Goal: Task Accomplishment & Management: Manage account settings

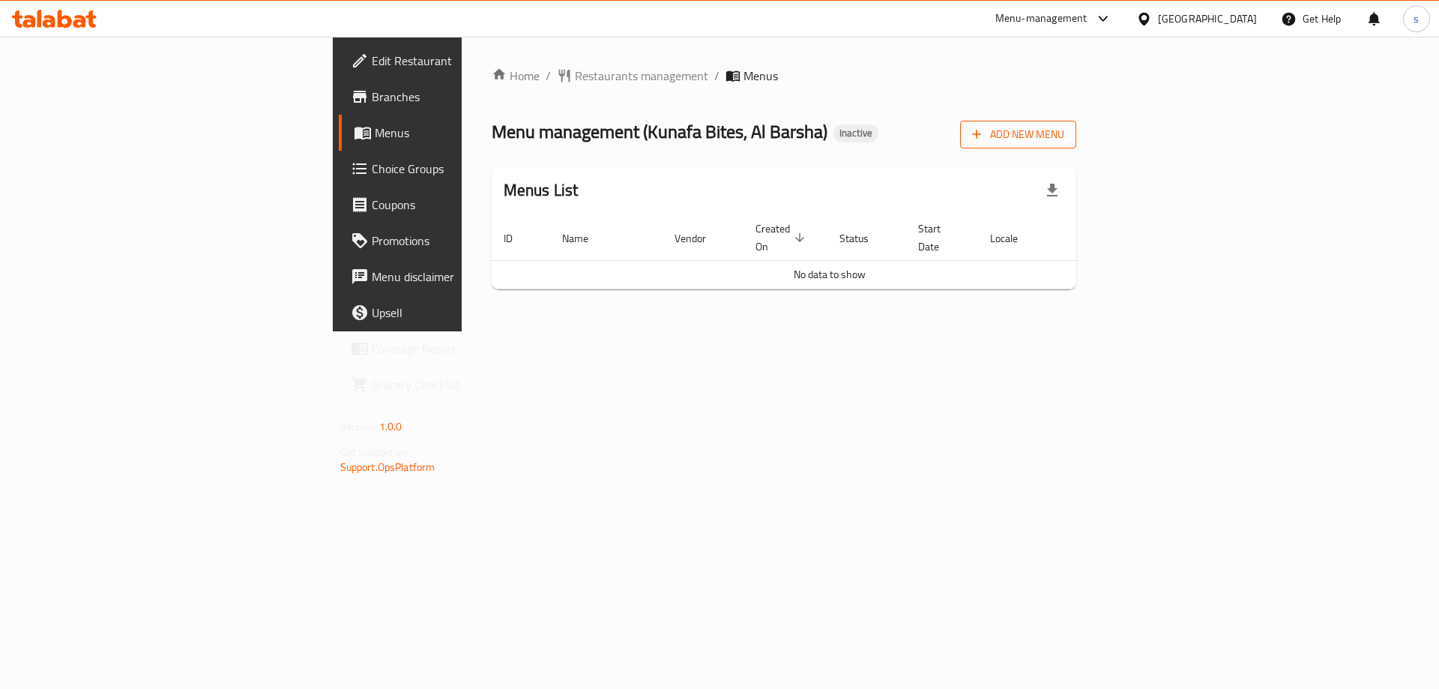
click at [1064, 136] on span "Add New Menu" at bounding box center [1018, 134] width 92 height 19
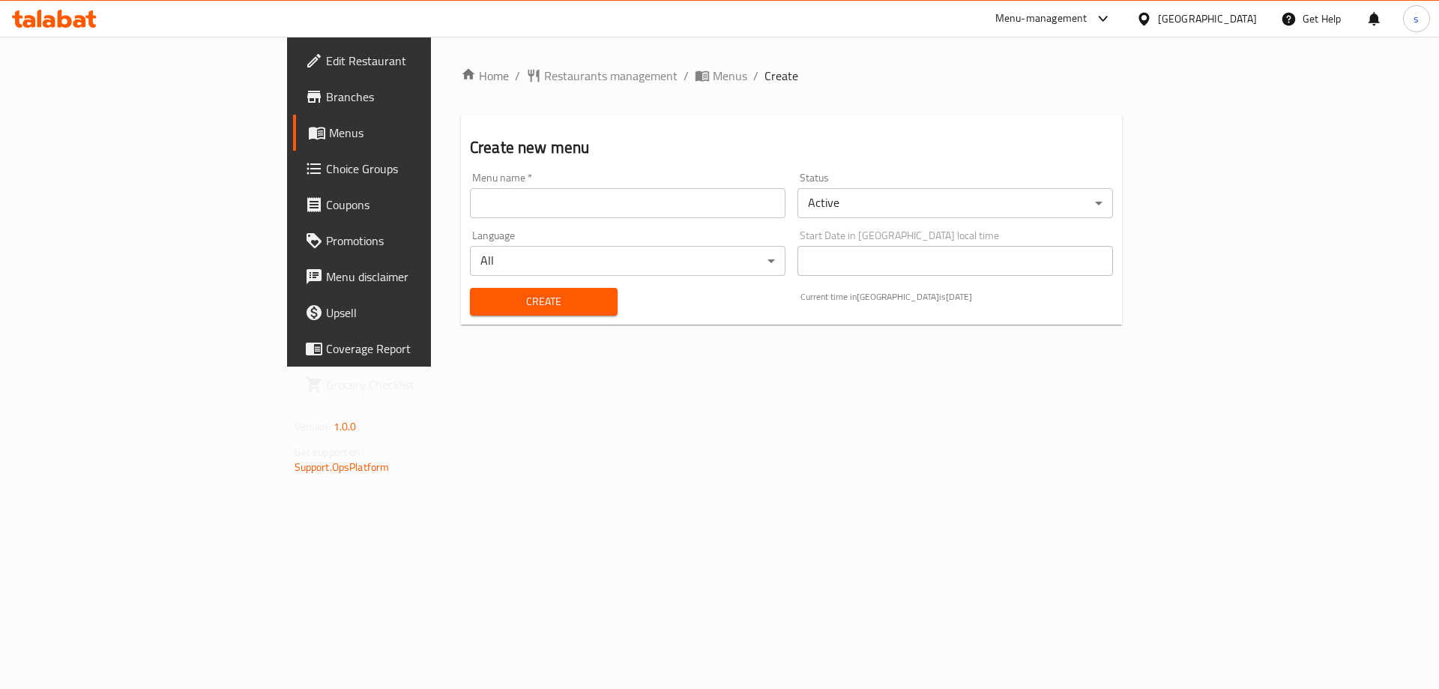
click at [555, 199] on input "text" at bounding box center [628, 203] width 316 height 30
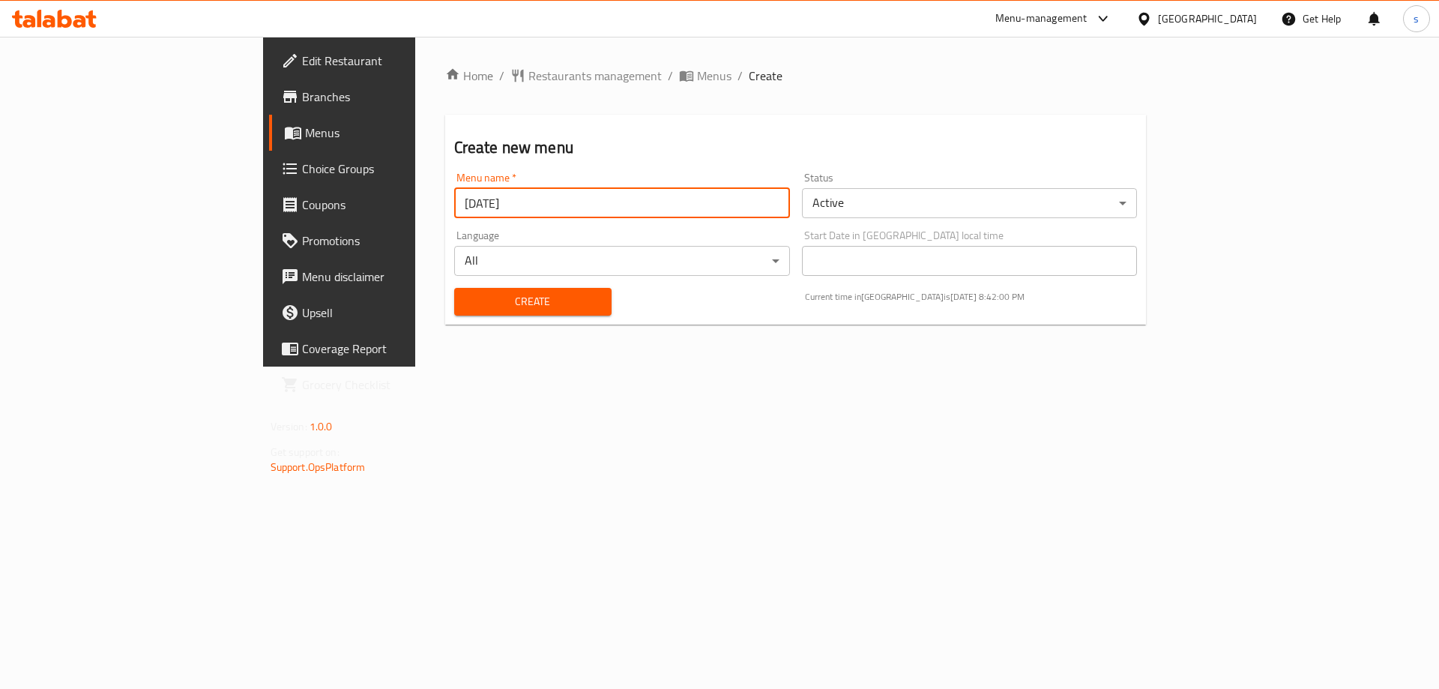
type input "[DATE]"
click at [466, 298] on span "Create" at bounding box center [532, 301] width 133 height 19
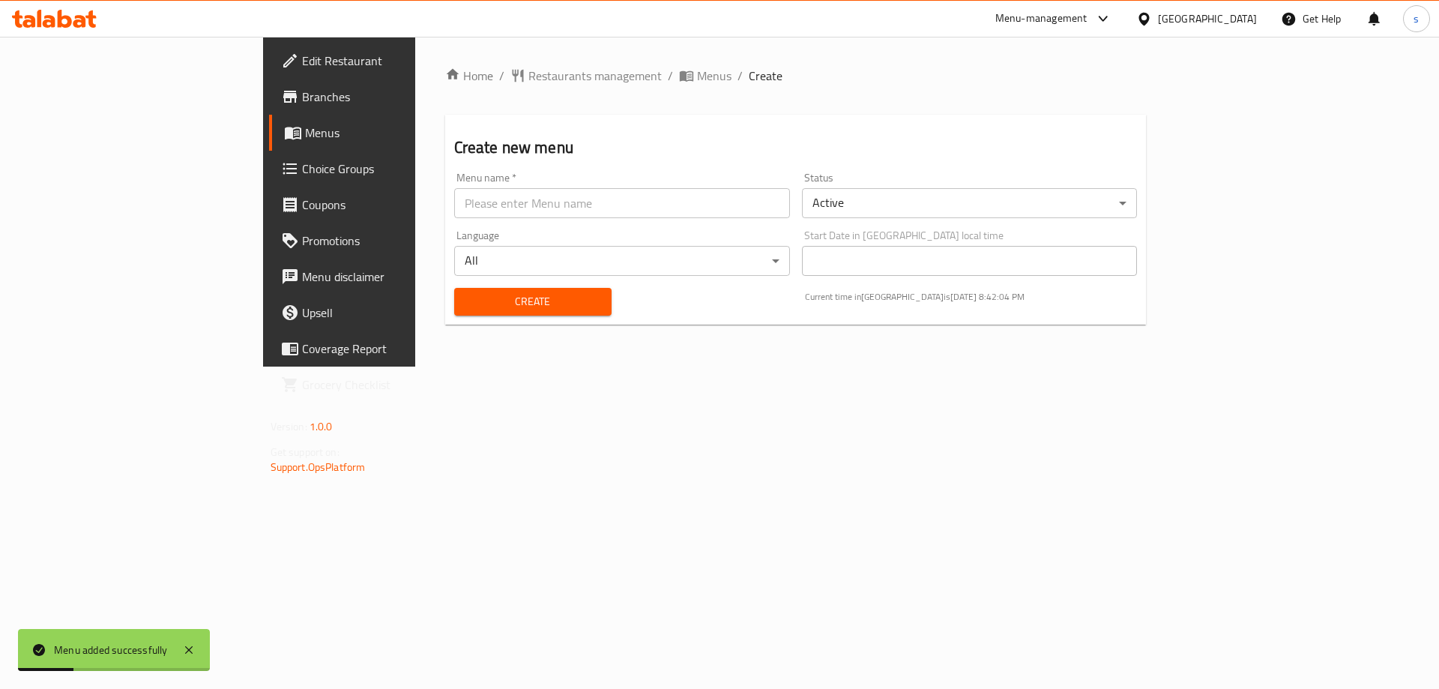
click at [269, 142] on link "Menus" at bounding box center [386, 133] width 235 height 36
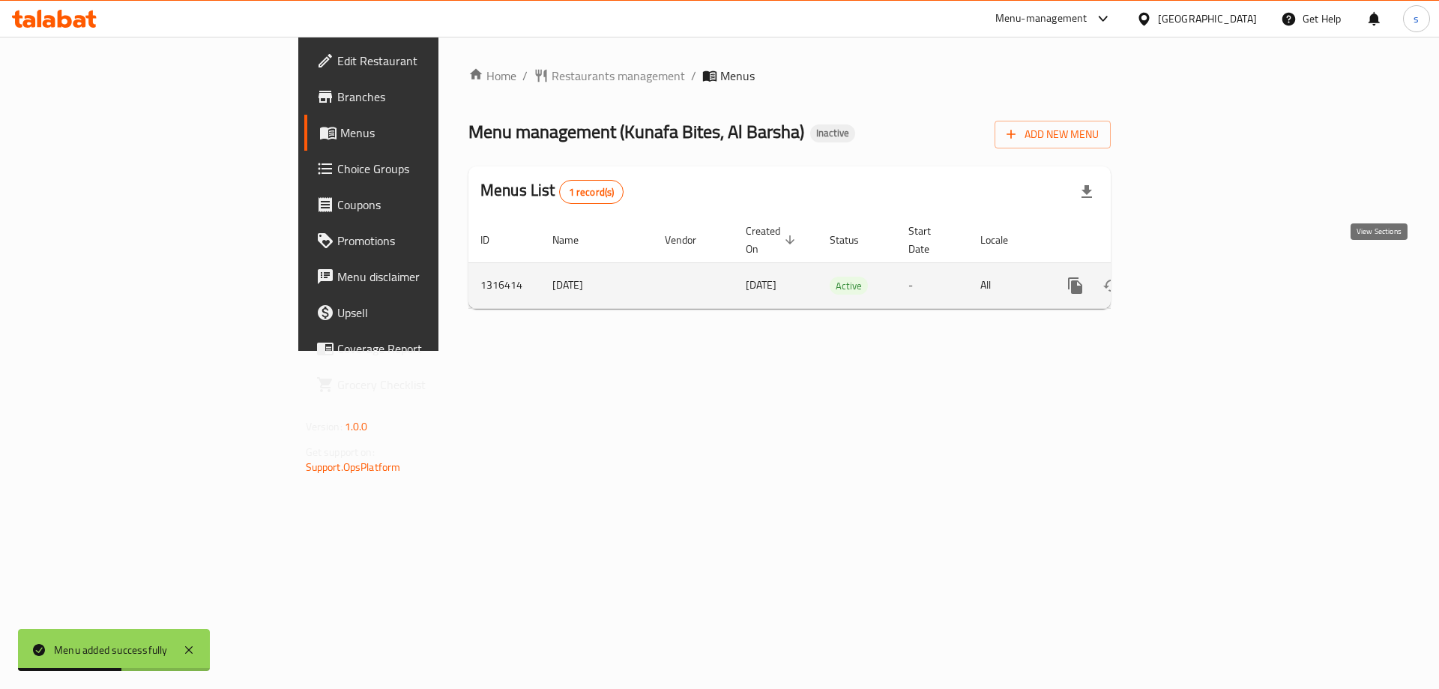
click at [1192, 277] on icon "enhanced table" at bounding box center [1184, 286] width 18 height 18
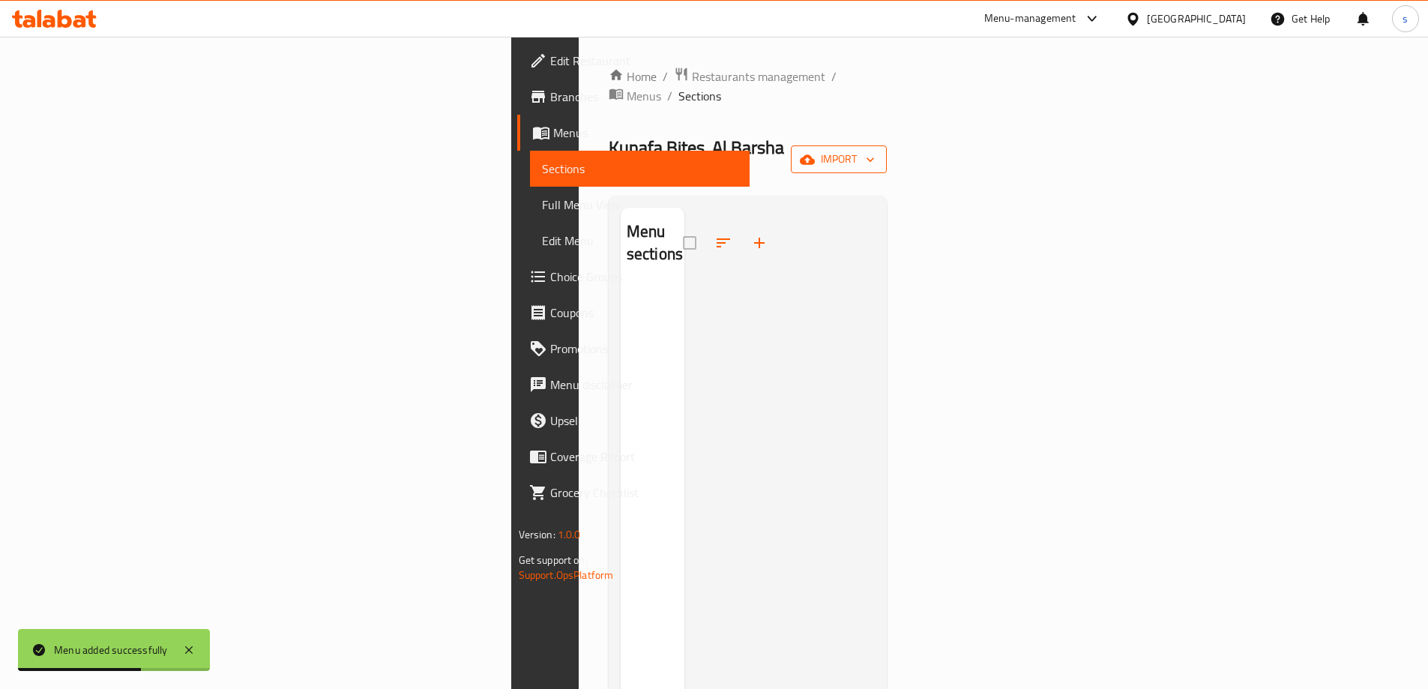
click at [875, 150] on span "import" at bounding box center [839, 159] width 72 height 19
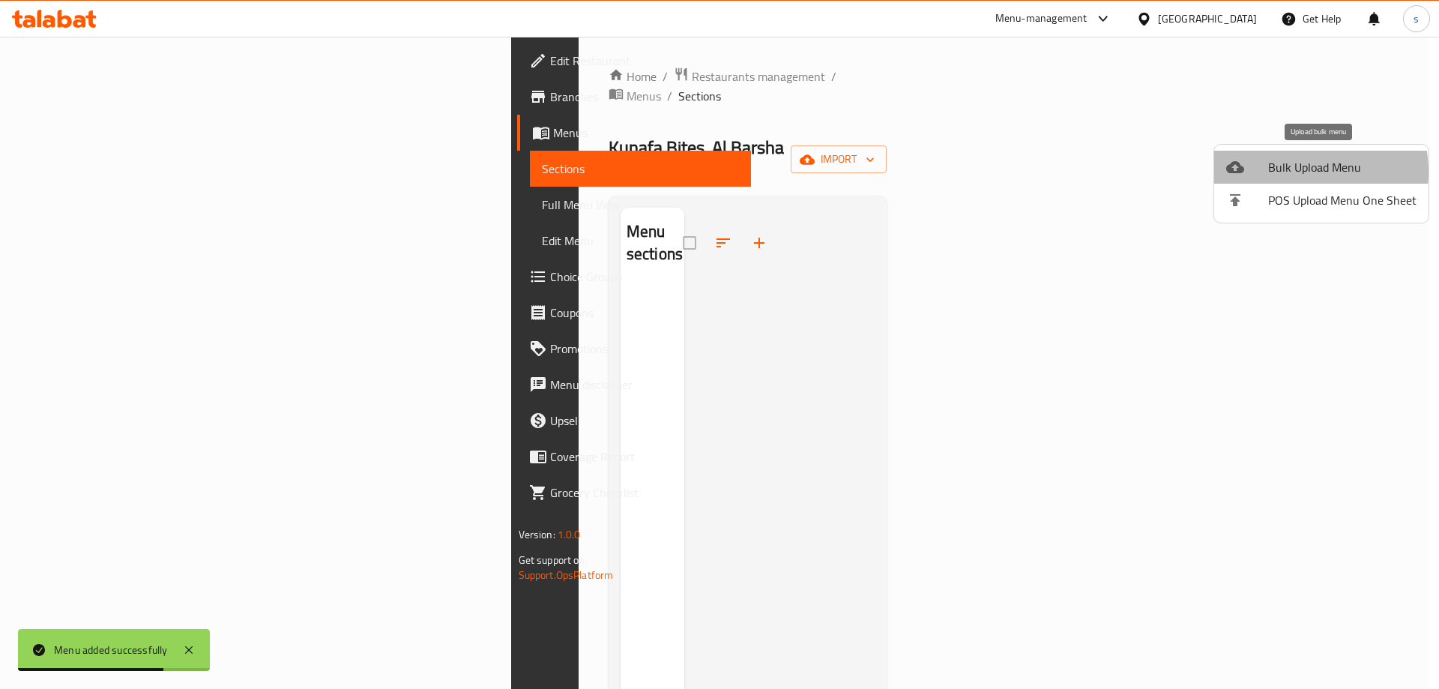
click at [1289, 172] on span "Bulk Upload Menu" at bounding box center [1342, 167] width 148 height 18
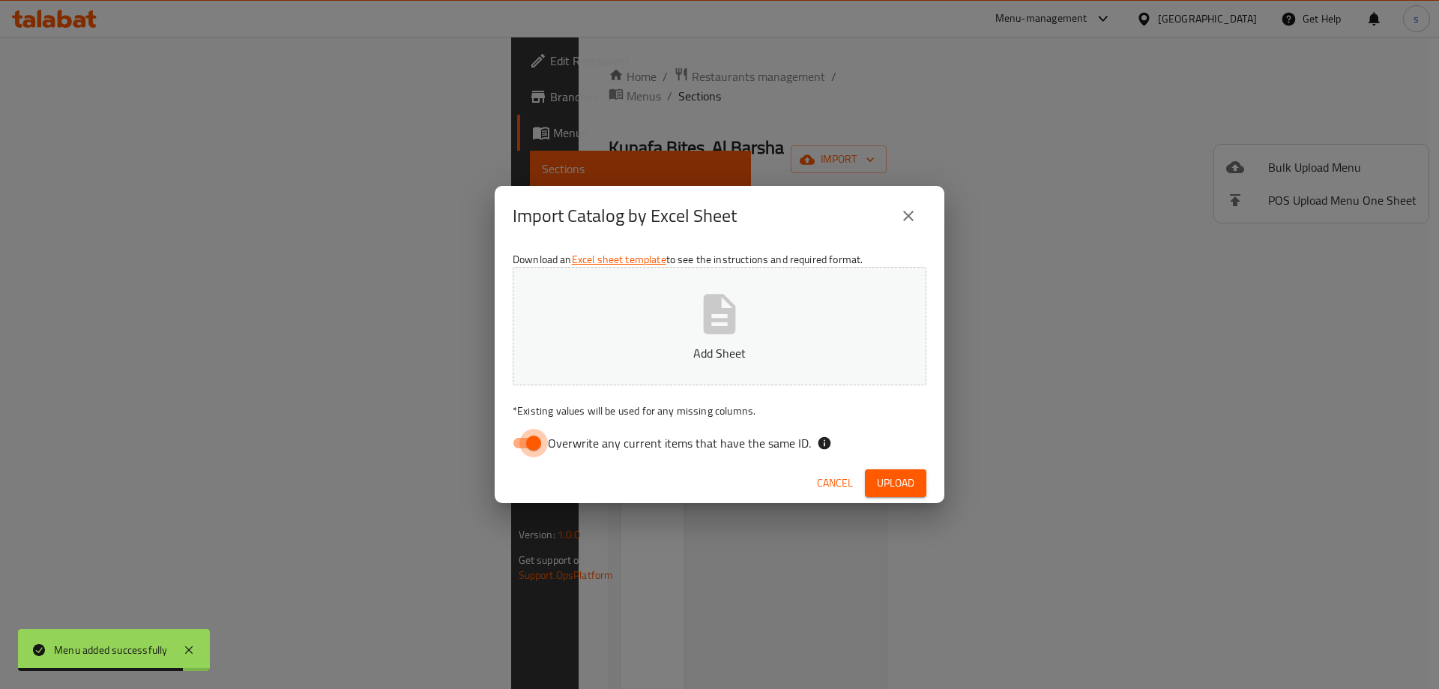
click at [525, 443] on input "Overwrite any current items that have the same ID." at bounding box center [533, 443] width 85 height 28
checkbox input "false"
click at [741, 328] on icon "button" at bounding box center [720, 314] width 48 height 48
click at [896, 488] on span "Upload" at bounding box center [895, 483] width 37 height 19
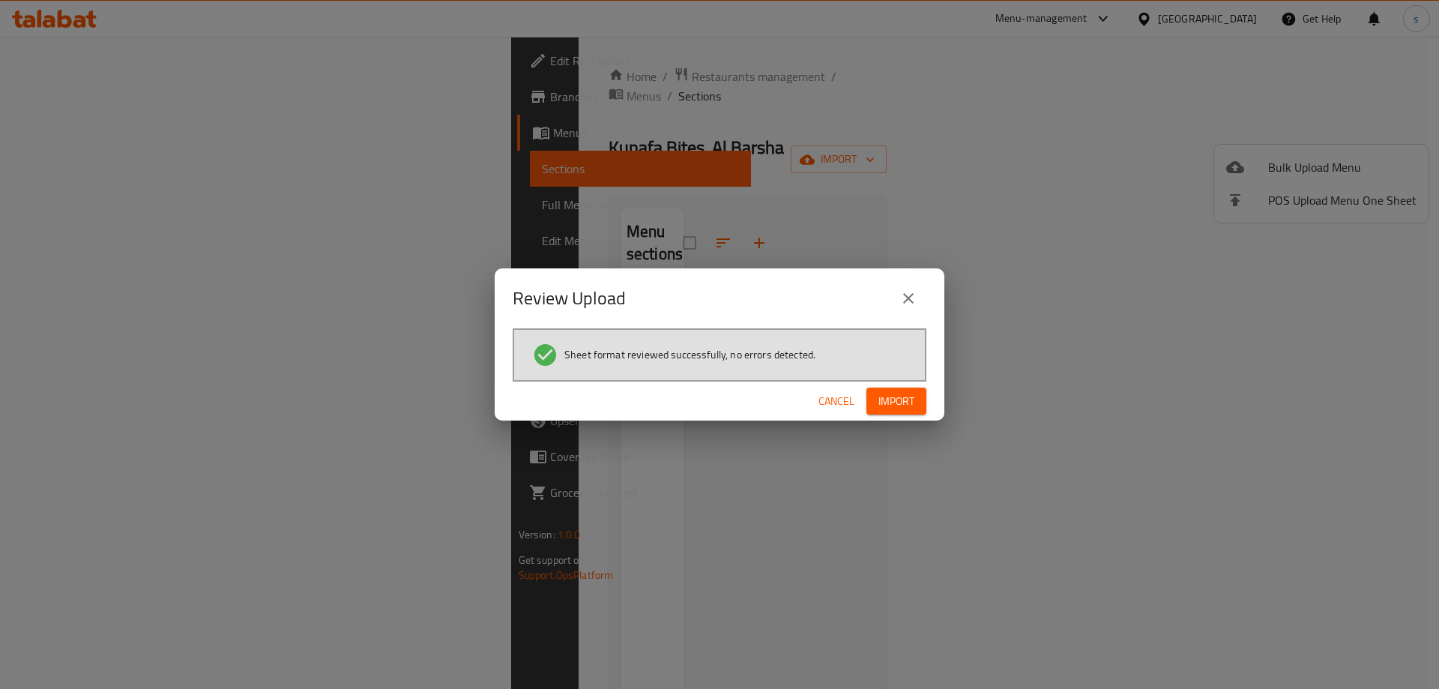
click at [919, 396] on button "Import" at bounding box center [896, 402] width 60 height 28
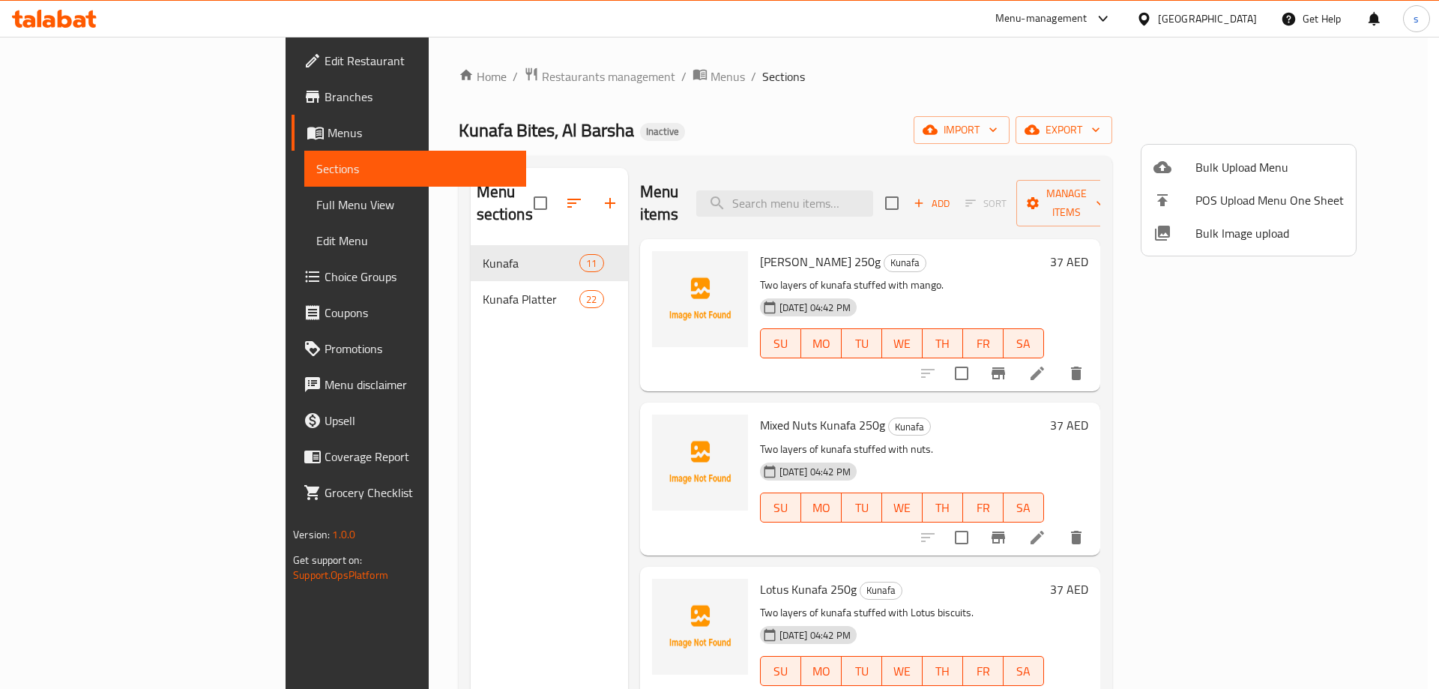
click at [1042, 94] on div at bounding box center [719, 344] width 1439 height 689
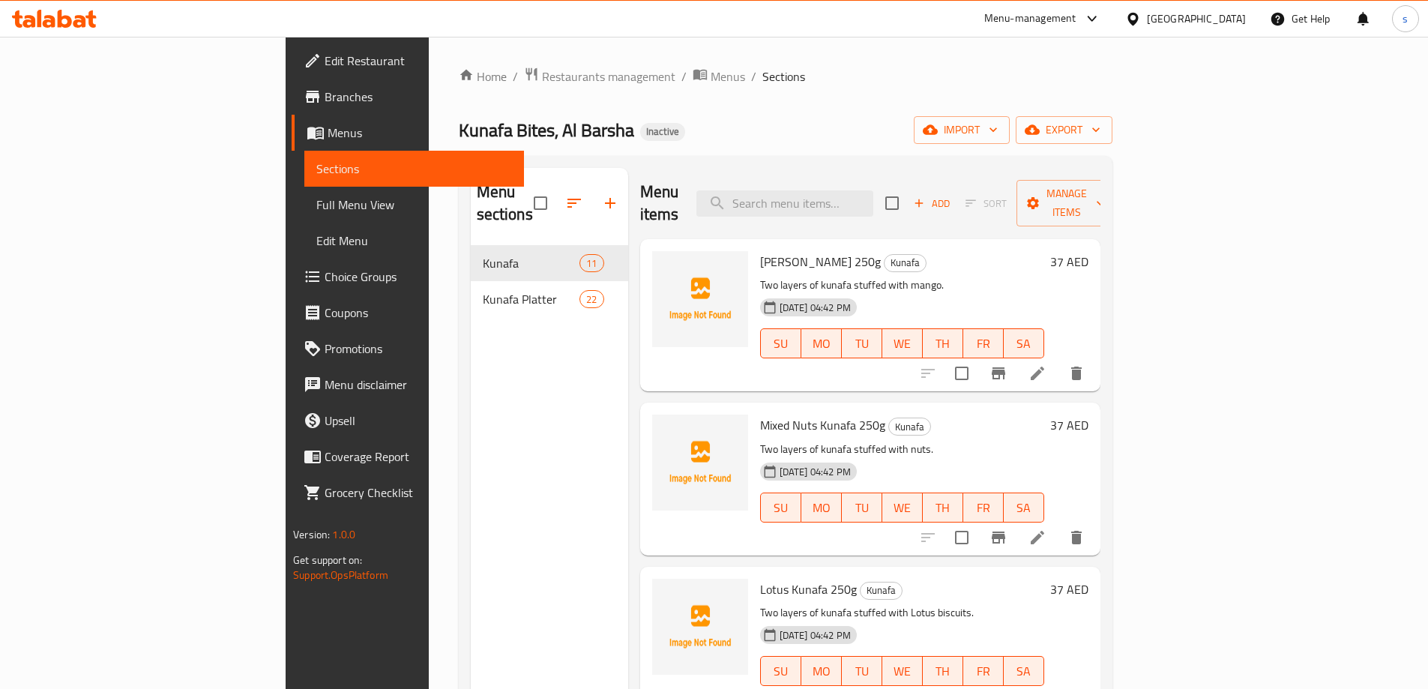
click at [316, 205] on span "Full Menu View" at bounding box center [414, 205] width 196 height 18
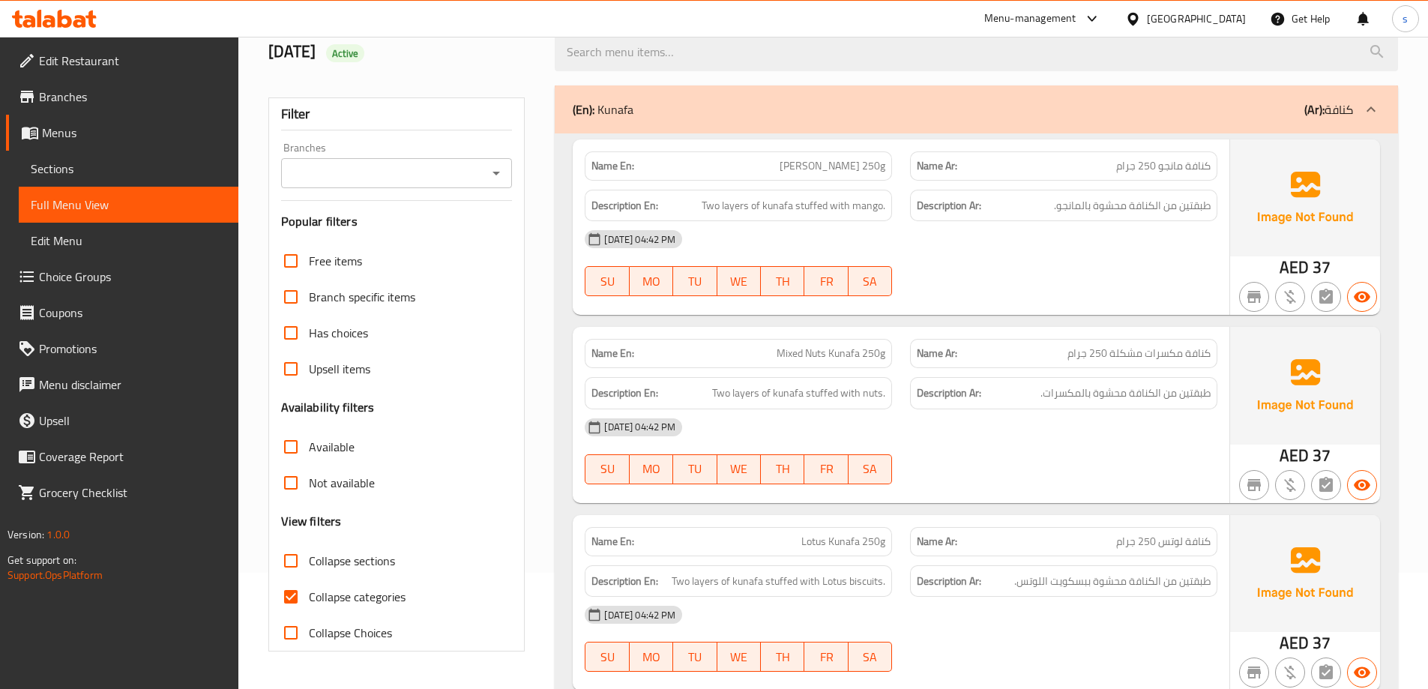
scroll to position [225, 0]
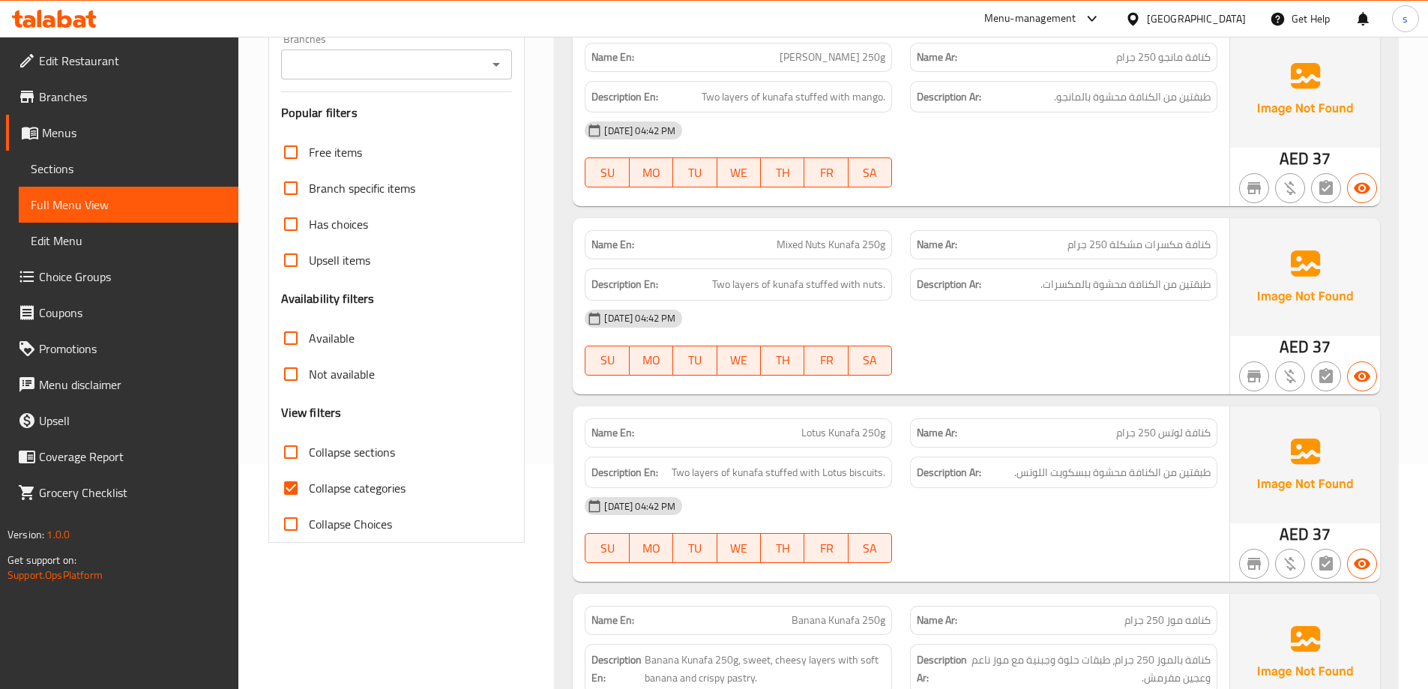
click at [358, 491] on span "Collapse categories" at bounding box center [357, 488] width 97 height 18
click at [309, 491] on input "Collapse categories" at bounding box center [291, 488] width 36 height 36
checkbox input "false"
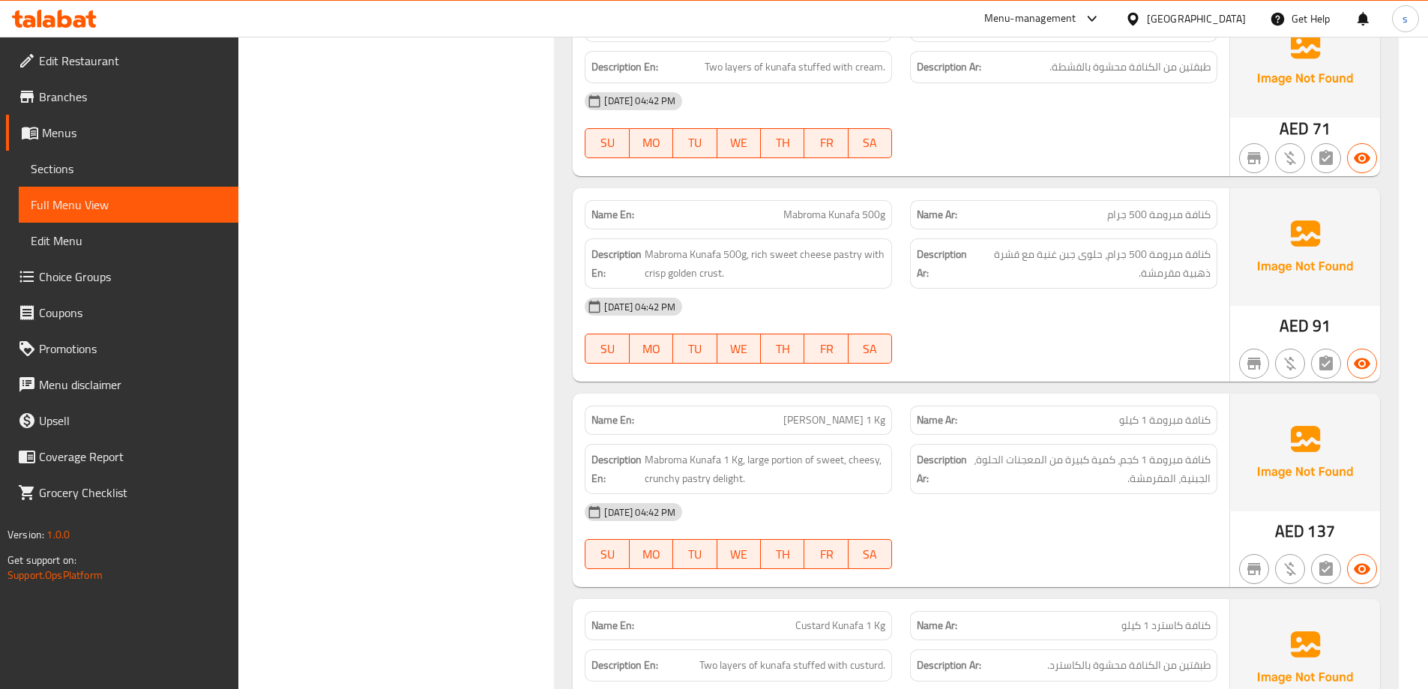
scroll to position [3766, 0]
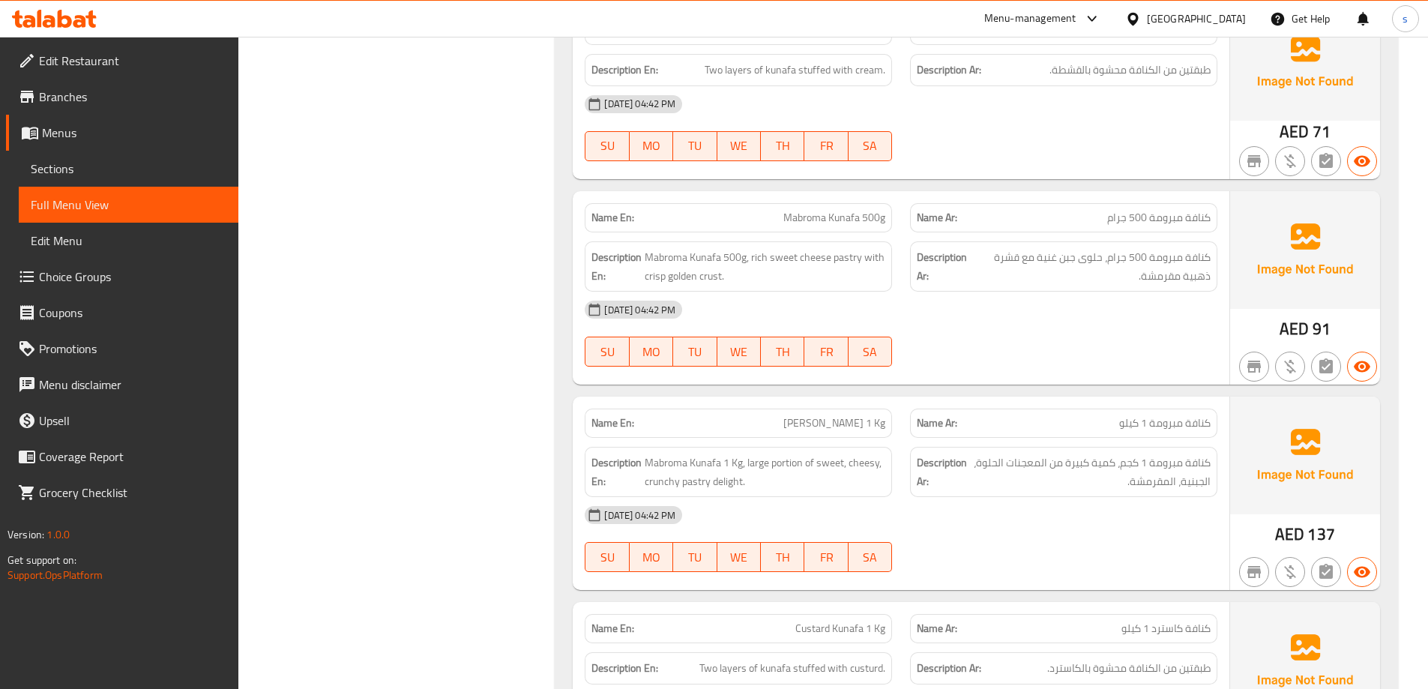
click at [105, 158] on link "Sections" at bounding box center [129, 169] width 220 height 36
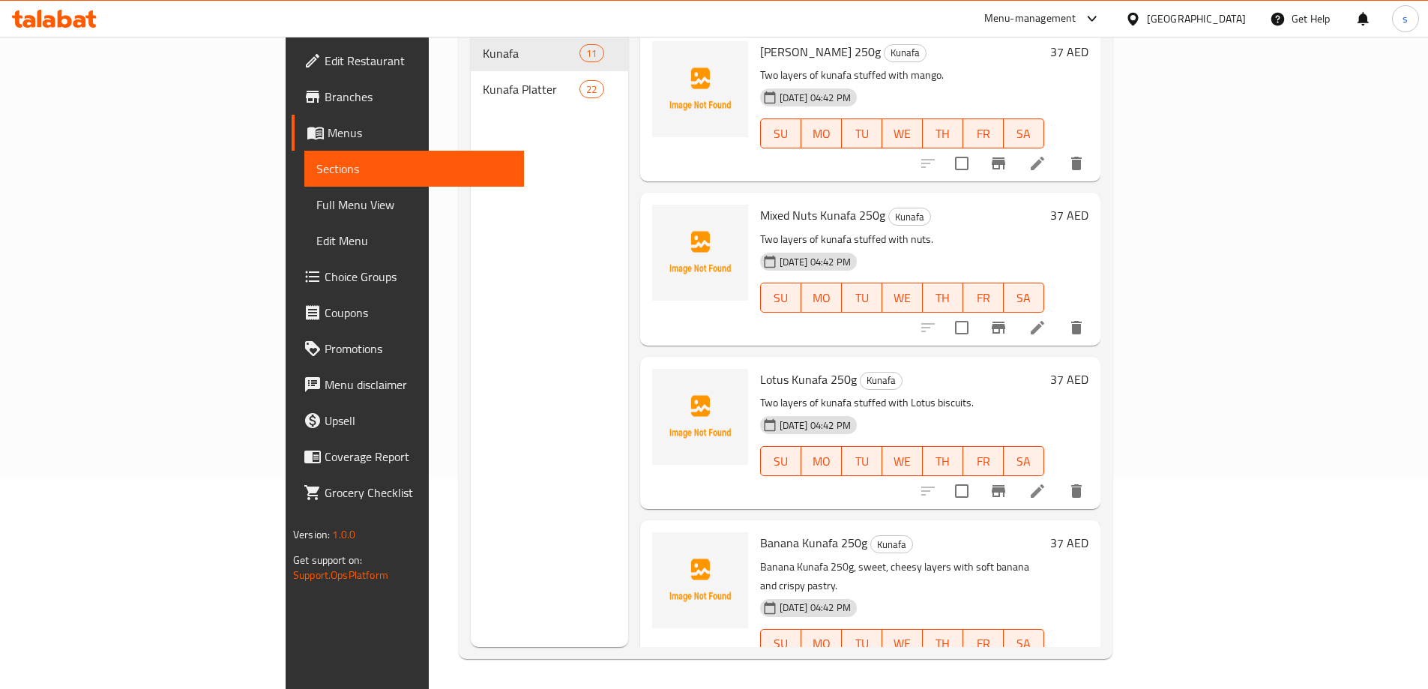
scroll to position [210, 0]
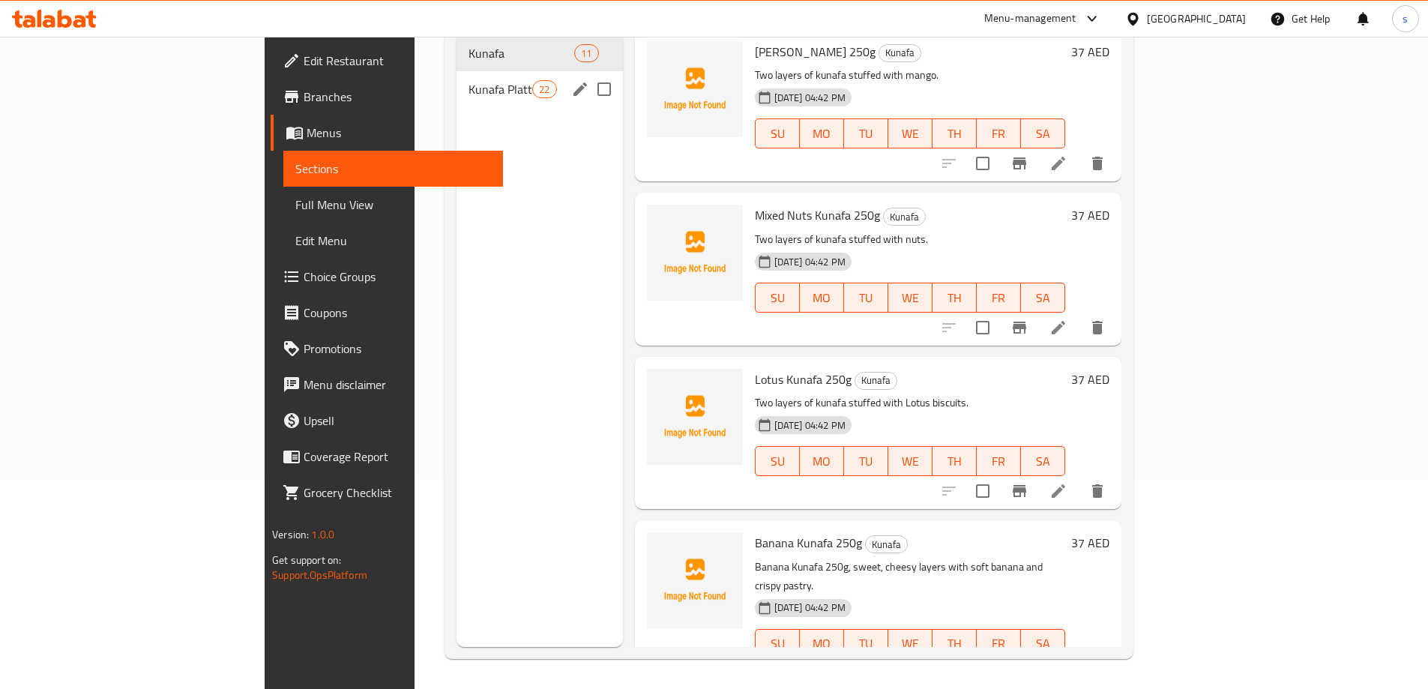
click at [468, 80] on span "Kunafa Platter" at bounding box center [500, 89] width 64 height 18
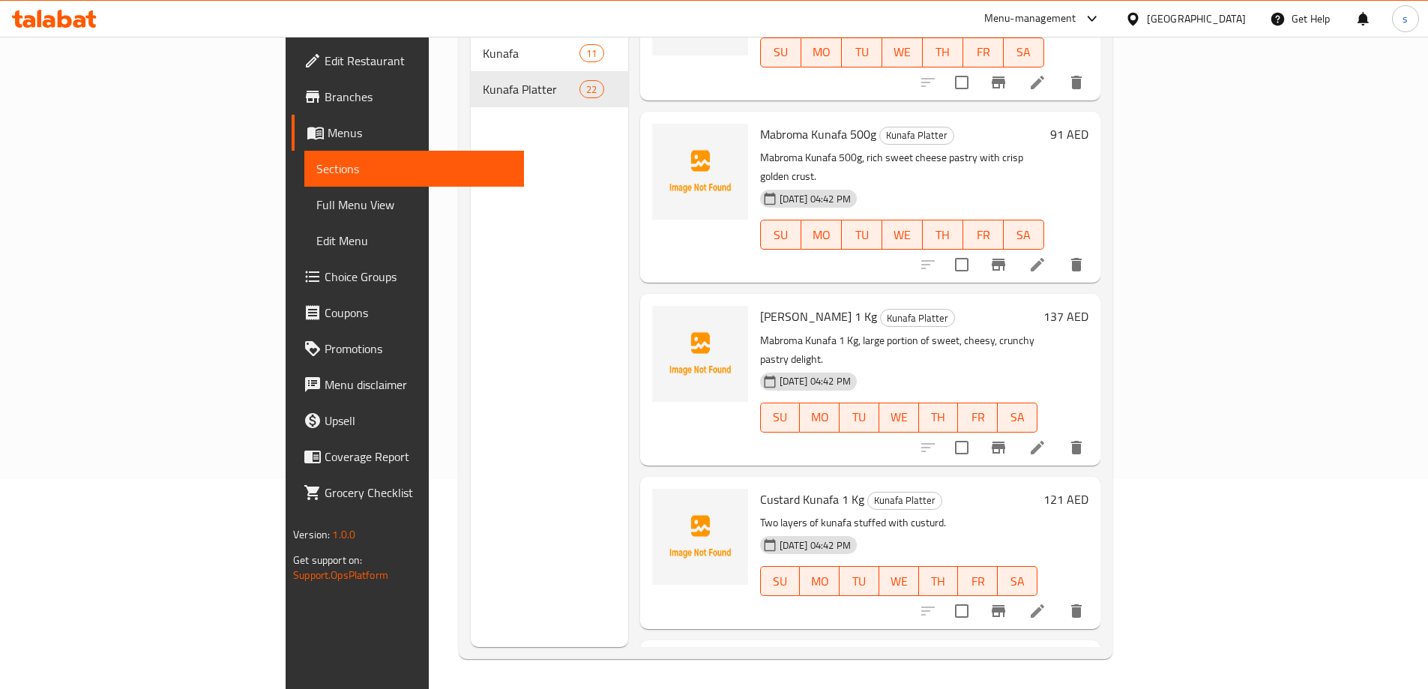
scroll to position [1227, 0]
click at [1046, 439] on icon at bounding box center [1037, 448] width 18 height 18
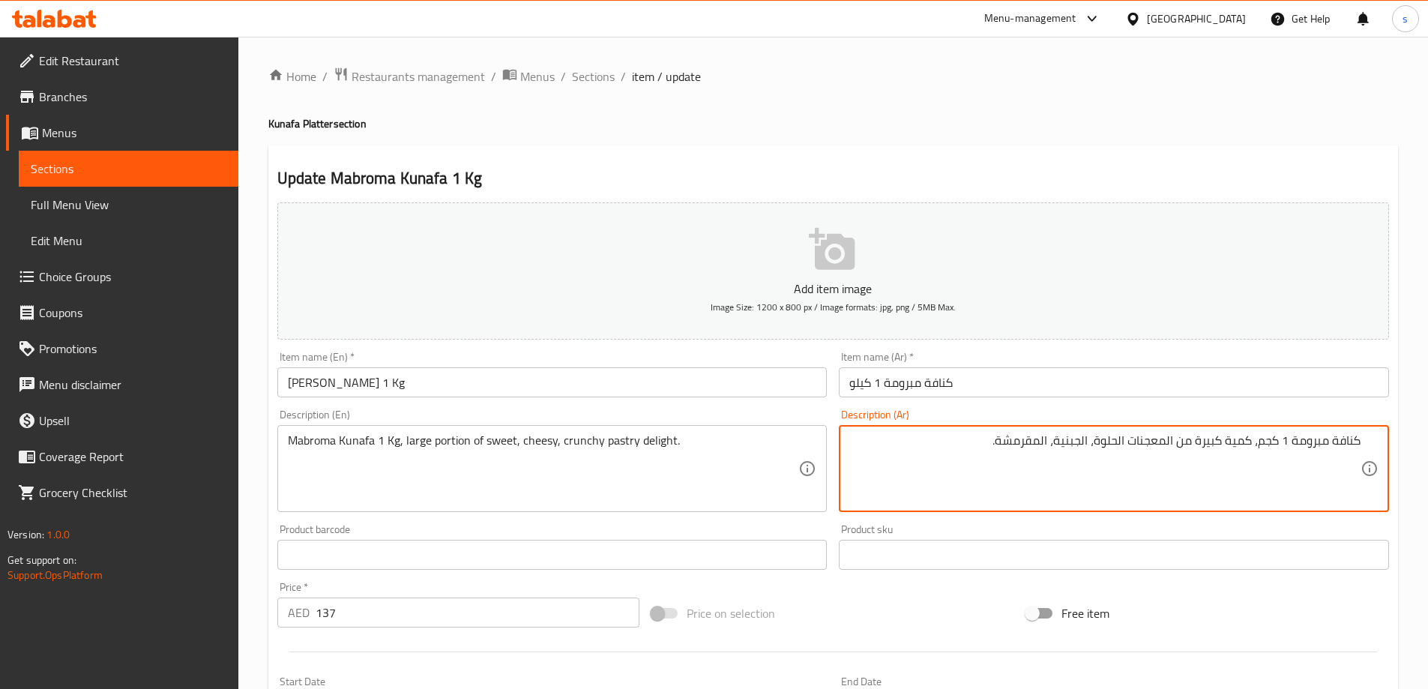
click at [1259, 447] on textarea "كنافة مبرومة 1 كجم، كمية كبيرة من المعجنات الحلوة، الجبنية، المقرمشة." at bounding box center [1104, 468] width 511 height 71
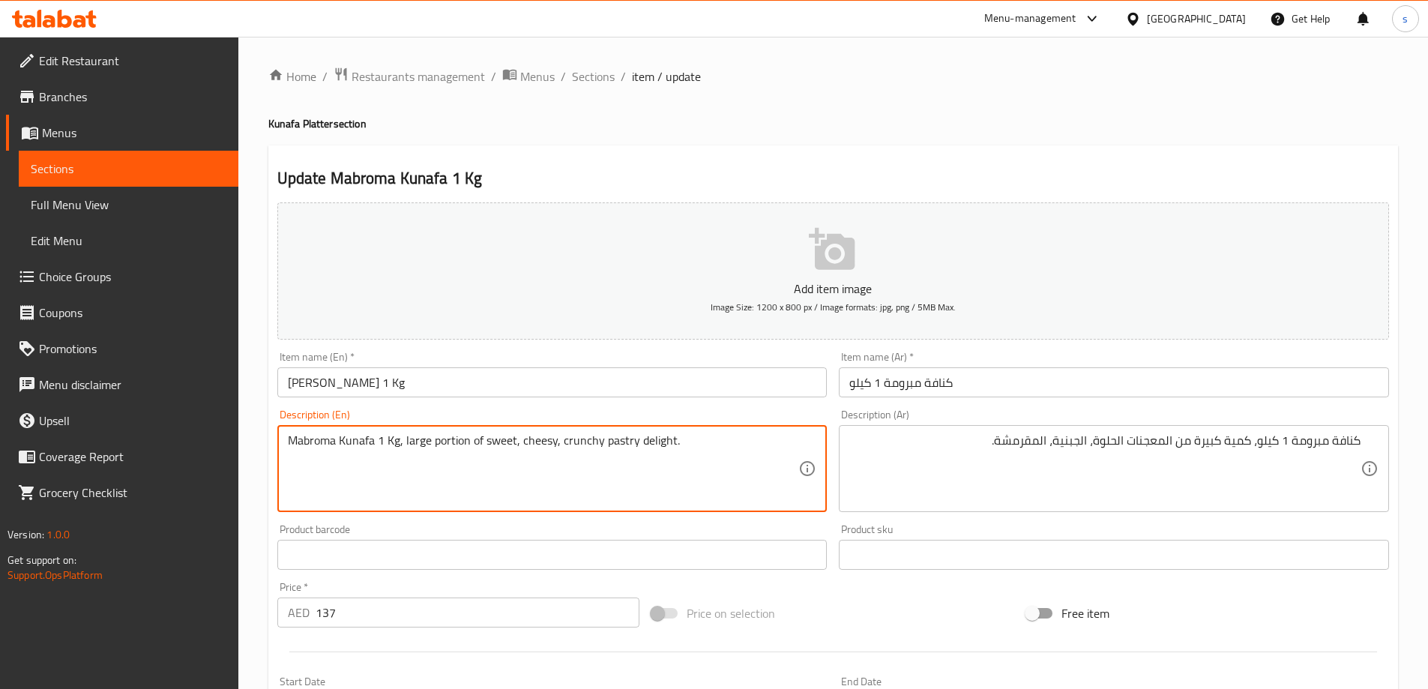
click at [448, 443] on textarea "Mabroma Kunafa 1 Kg, large portion of sweet, cheesy, crunchy pastry delight." at bounding box center [543, 468] width 511 height 71
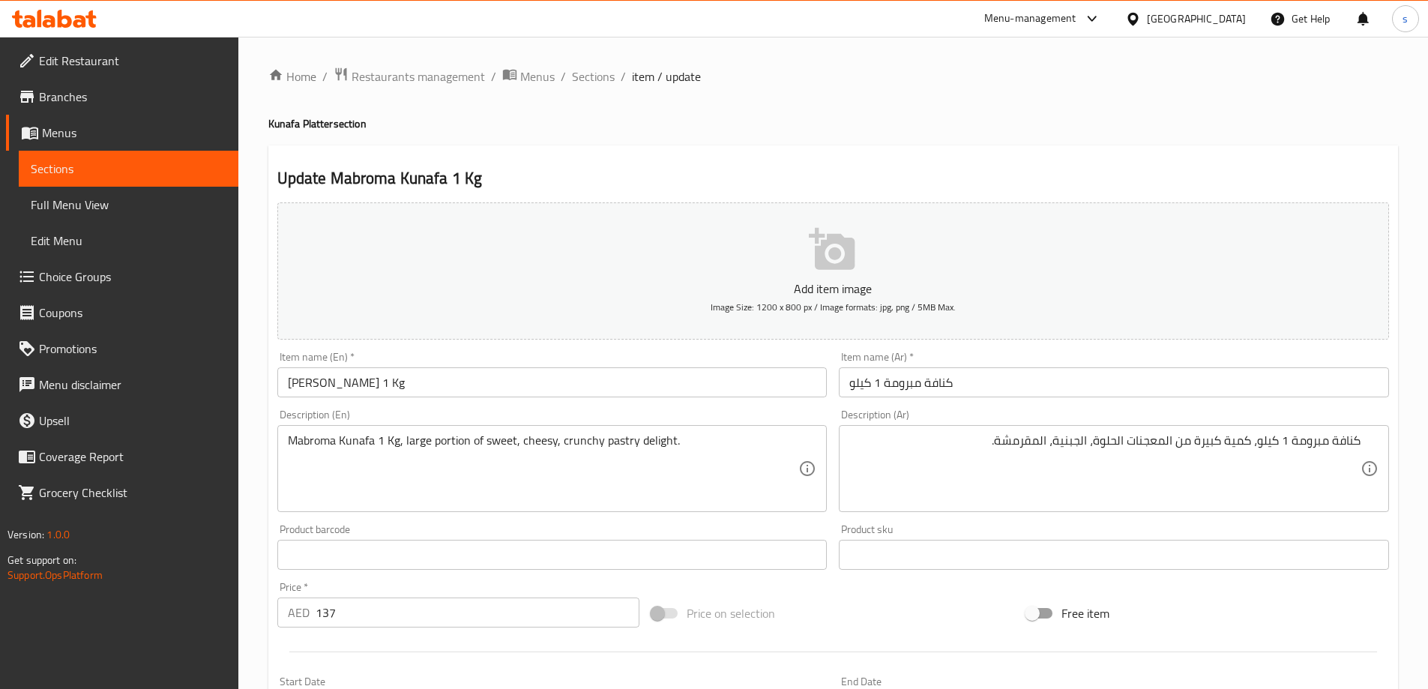
click at [439, 442] on textarea "Mabroma Kunafa 1 Kg, large portion of sweet, cheesy, crunchy pastry delight." at bounding box center [543, 468] width 511 height 71
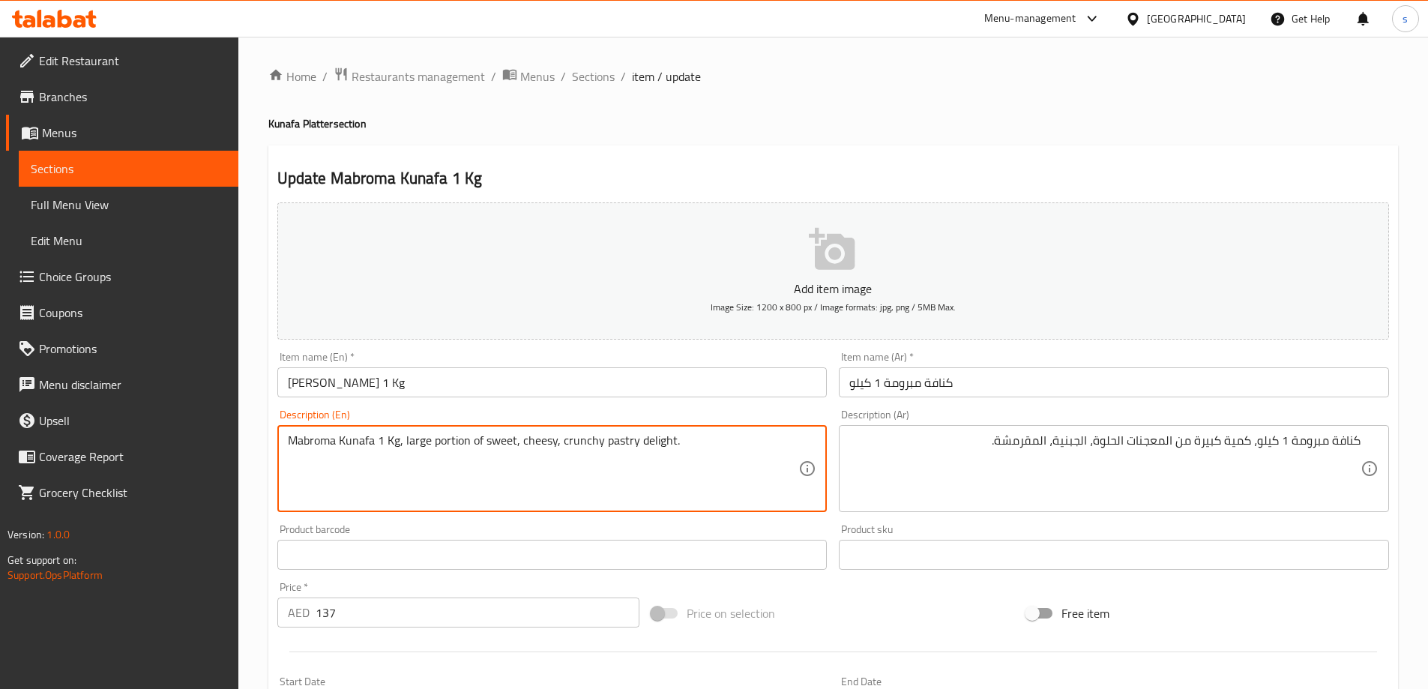
click at [439, 442] on textarea "Mabroma Kunafa 1 Kg, large portion of sweet, cheesy, crunchy pastry delight." at bounding box center [543, 468] width 511 height 71
click at [710, 471] on textarea "Mabroma Kunafa 1 Kg, large portion of sweet, cheesy, crunchy pastry delight." at bounding box center [543, 468] width 511 height 71
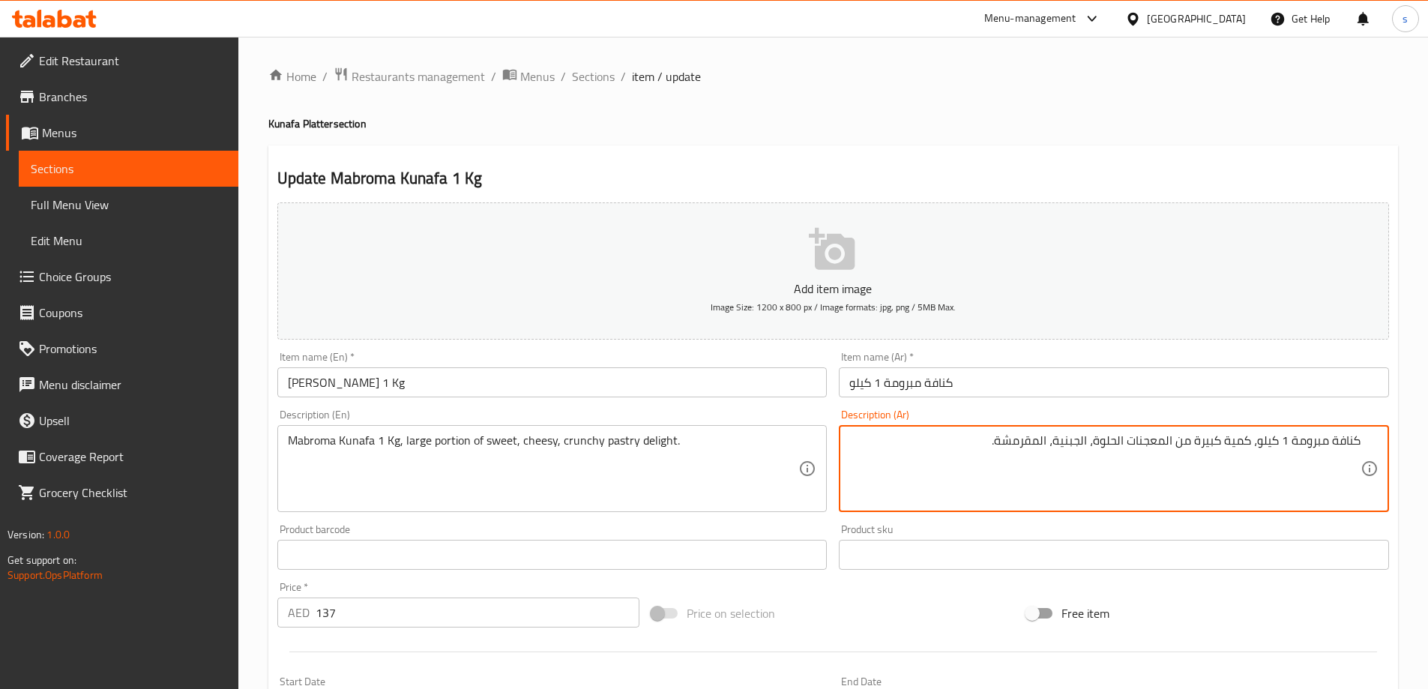
click at [1146, 438] on textarea "كنافة مبرومة 1 كيلو، كمية كبيرة من المعجنات الحلوة، الجبنية، المقرمشة." at bounding box center [1104, 468] width 511 height 71
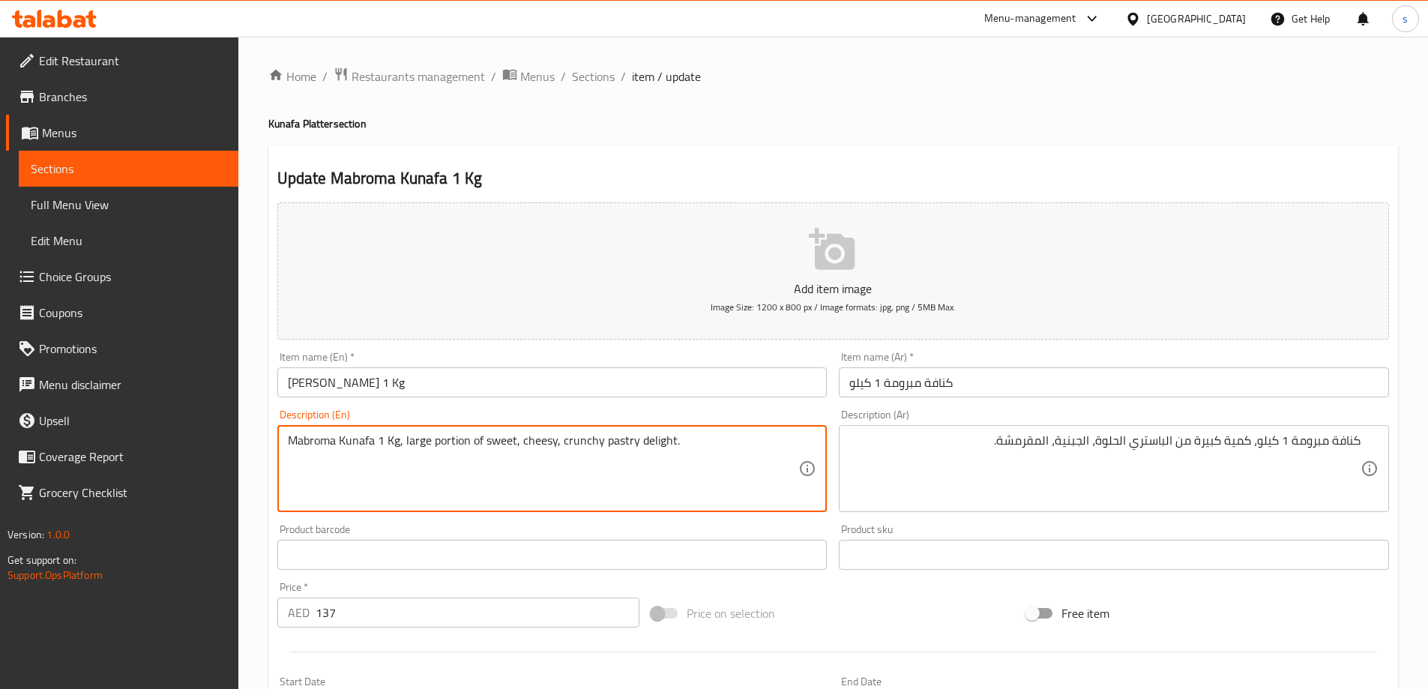
click at [648, 438] on textarea "Mabroma Kunafa 1 Kg, large portion of sweet, cheesy, crunchy pastry delight." at bounding box center [543, 468] width 511 height 71
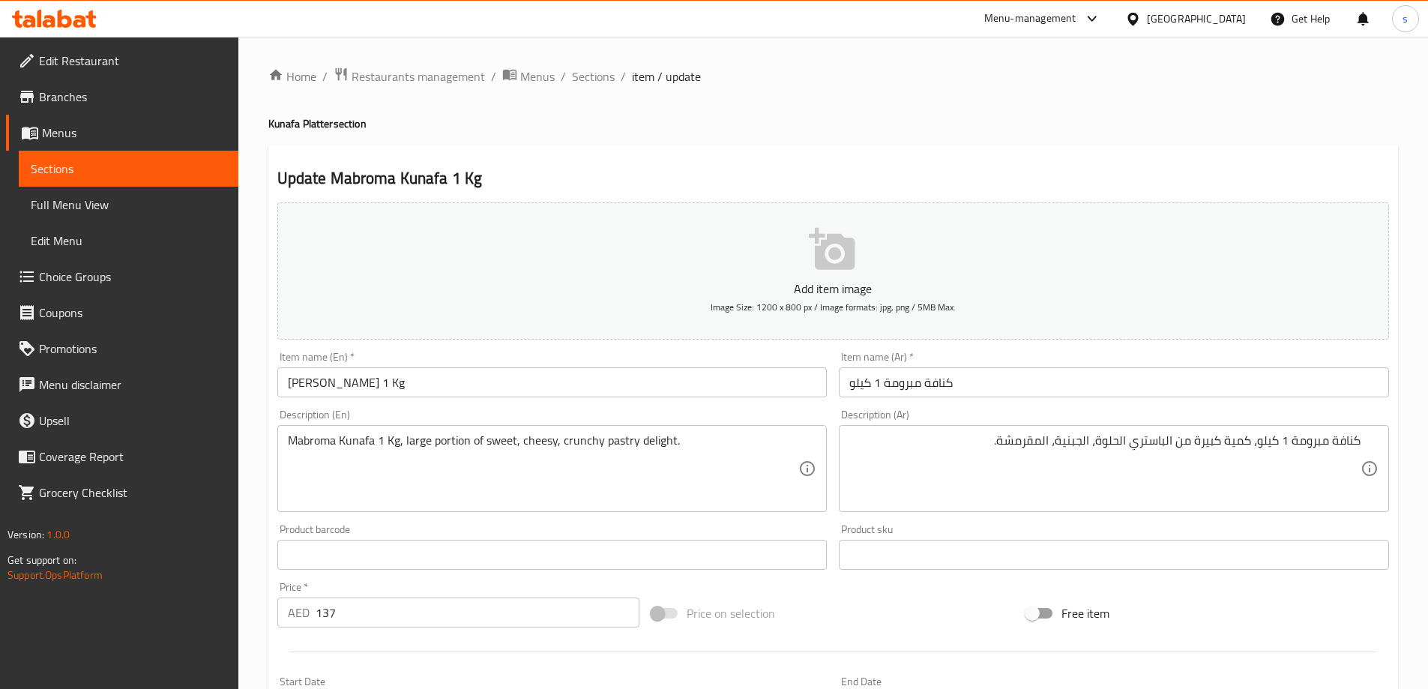
click at [773, 172] on h2 "Update Mabroma Kunafa 1 Kg" at bounding box center [833, 178] width 1112 height 22
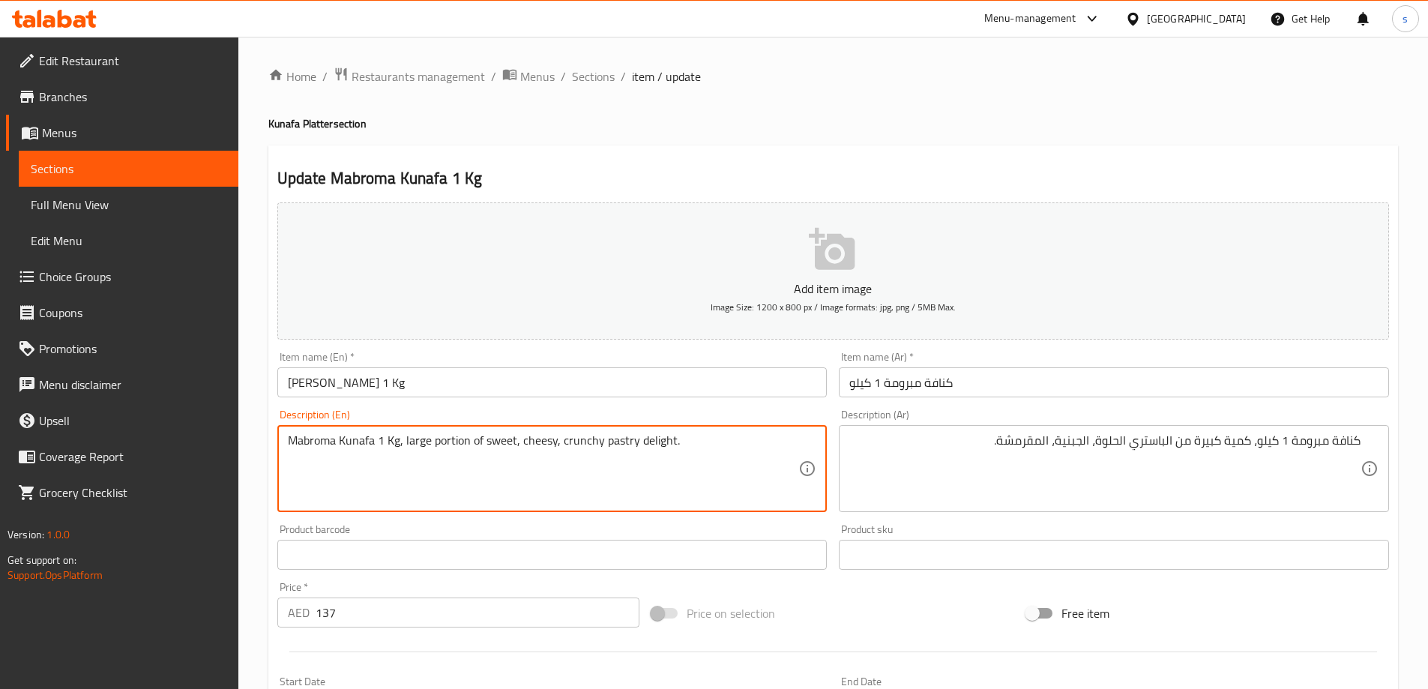
click at [647, 447] on textarea "Mabroma Kunafa 1 Kg, large portion of sweet, cheesy, crunchy pastry delight." at bounding box center [543, 468] width 511 height 71
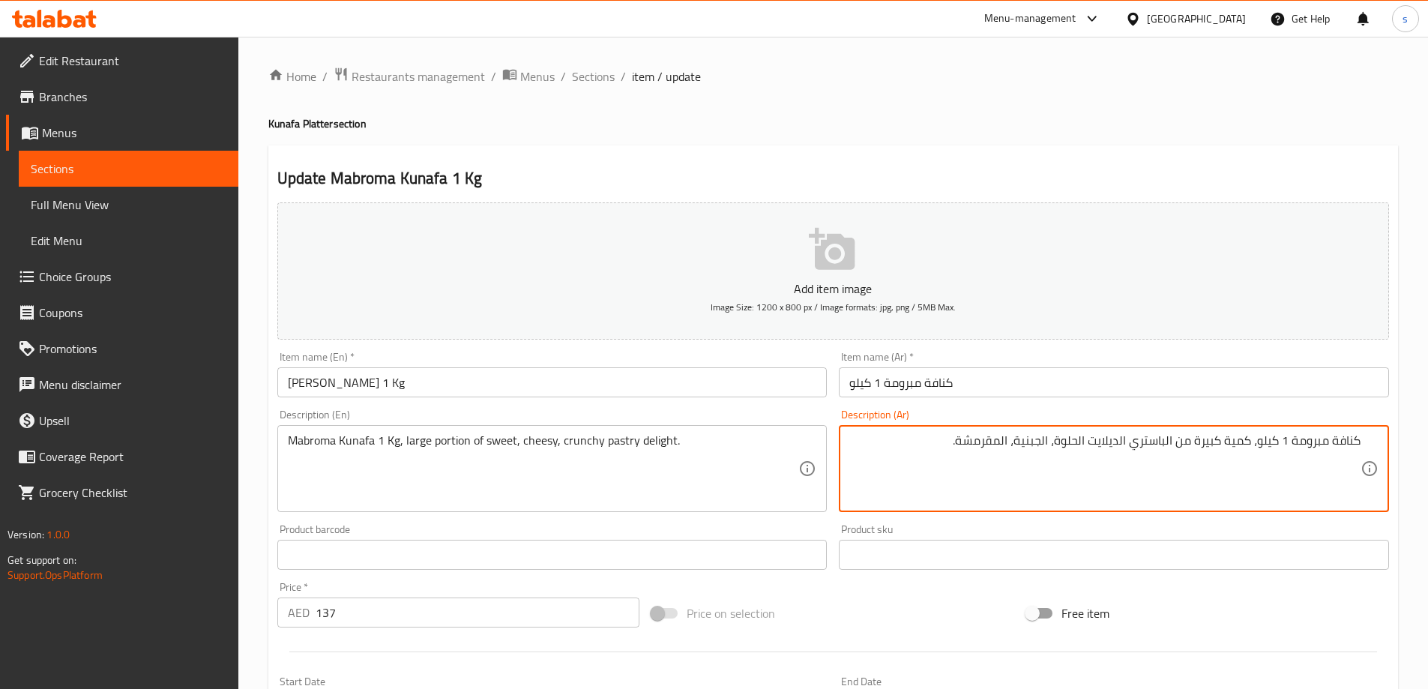
type textarea "كنافة مبرومة 1 كيلو، كمية كبيرة من الباستري الديلايت الحلوة، الجبنية، المقرمشة."
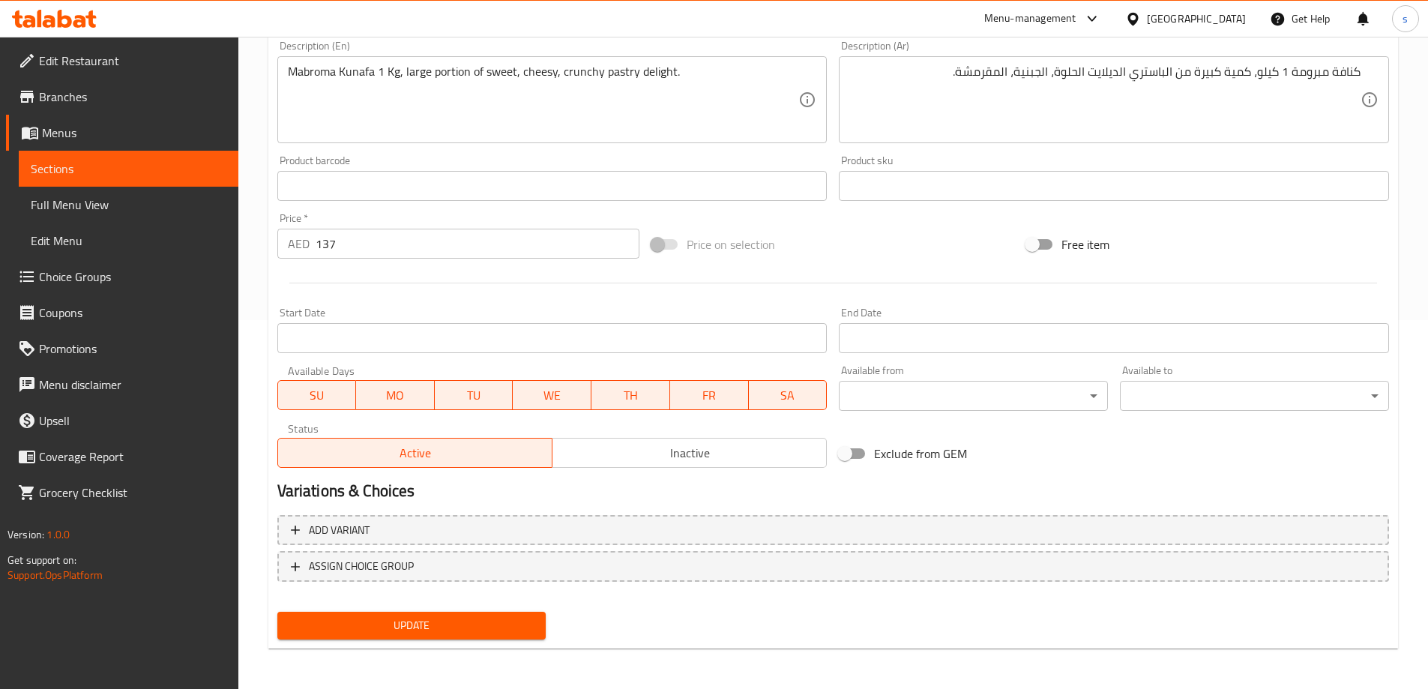
scroll to position [370, 0]
click at [495, 621] on span "Update" at bounding box center [411, 624] width 245 height 19
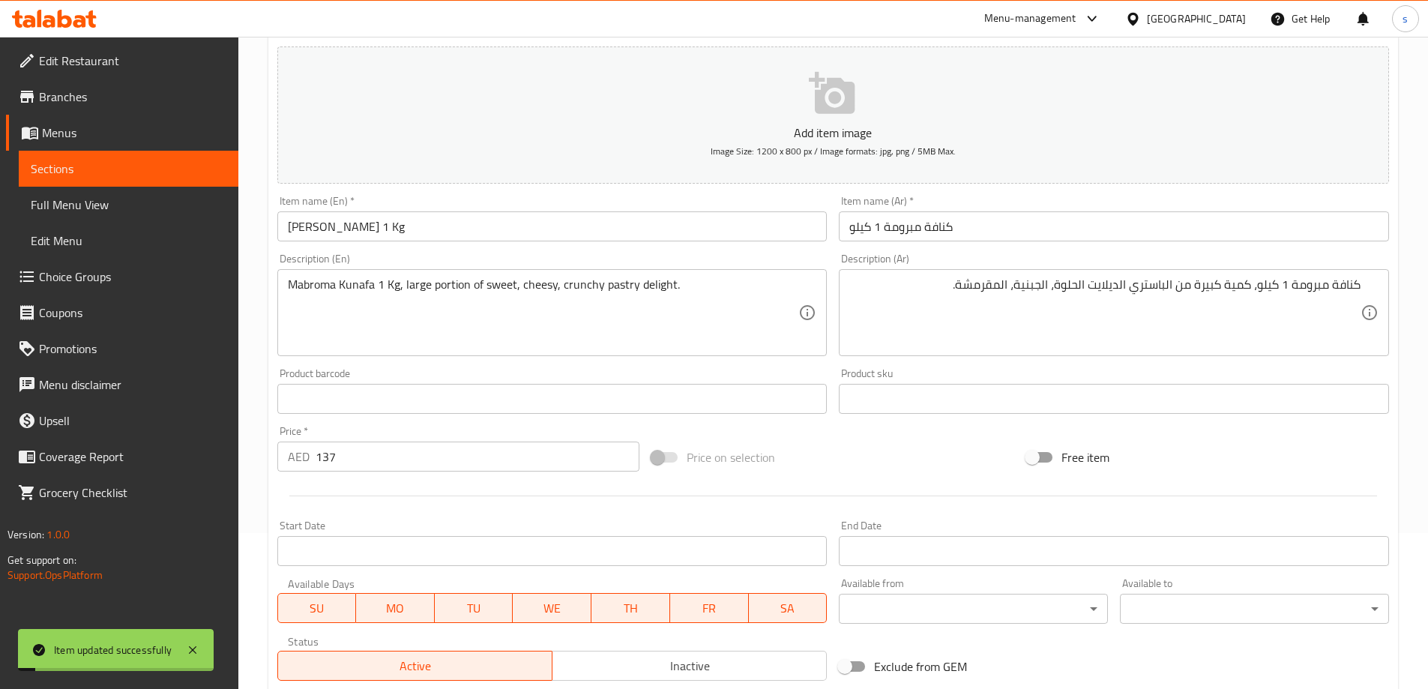
scroll to position [0, 0]
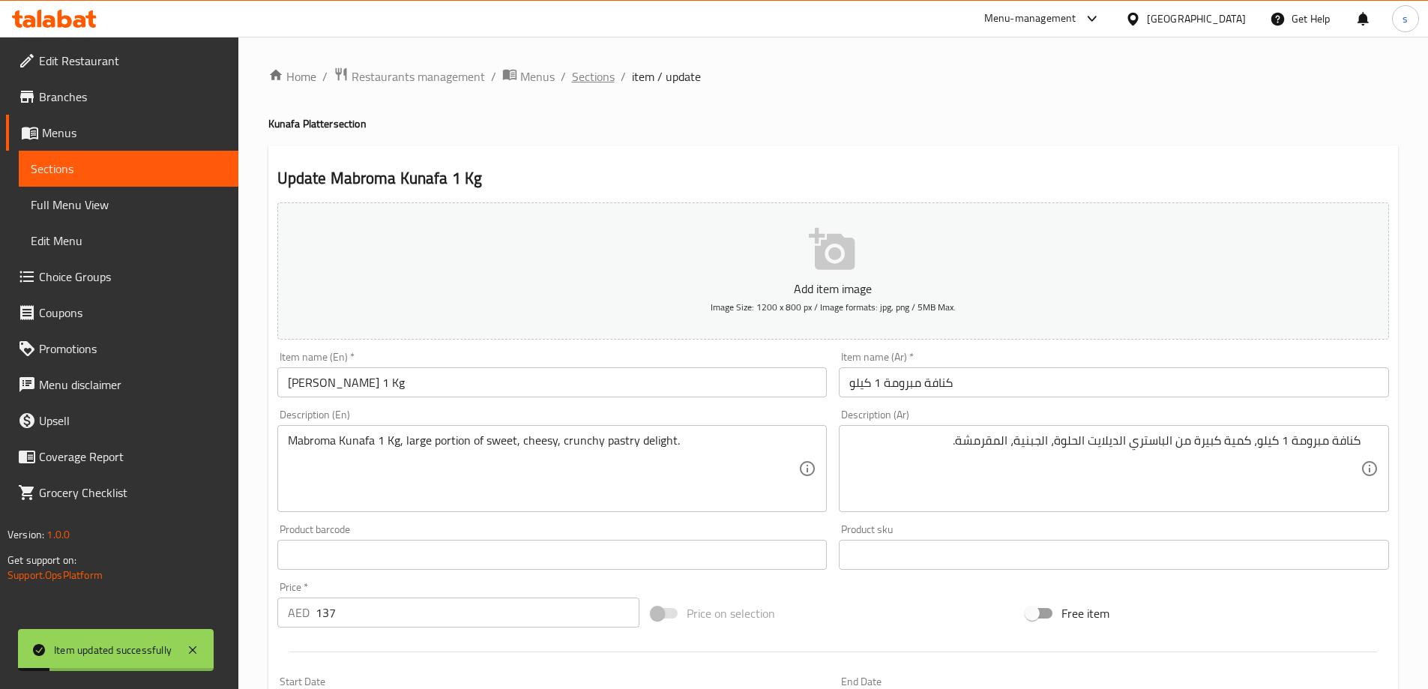
click at [577, 84] on span "Sections" at bounding box center [593, 76] width 43 height 18
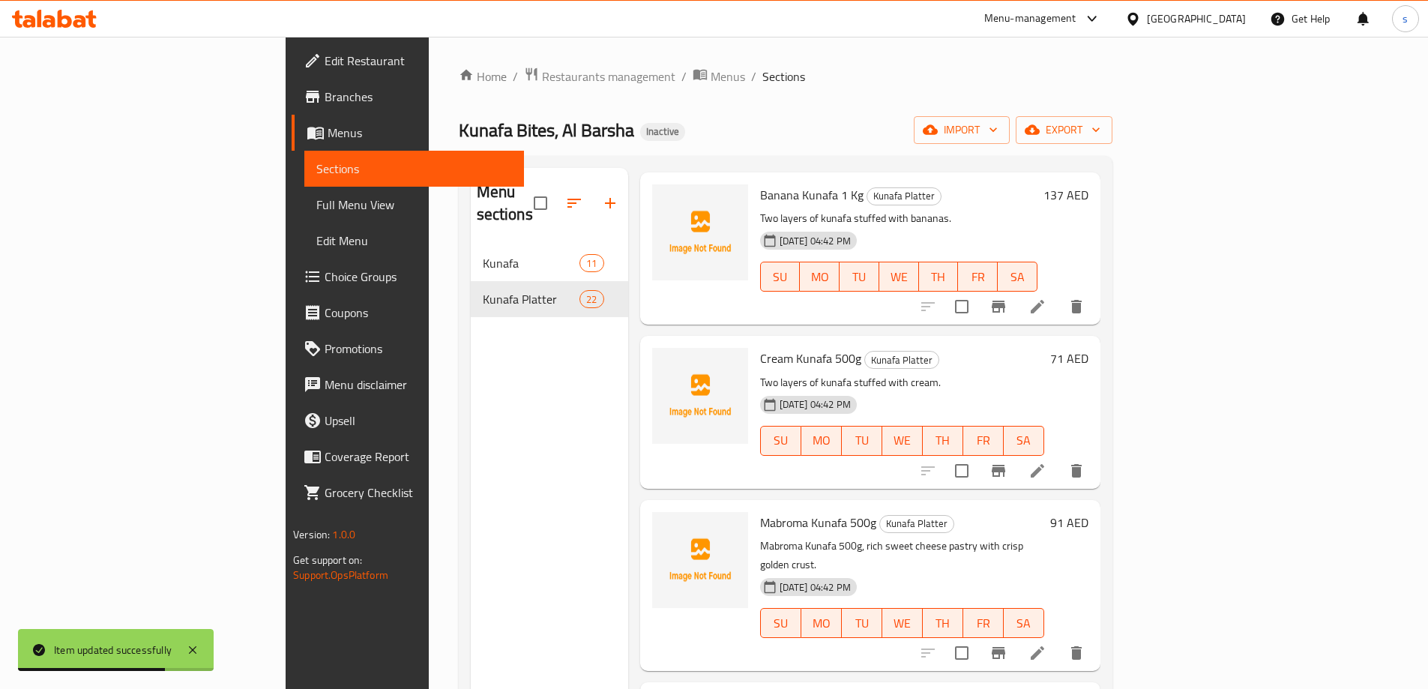
scroll to position [1124, 0]
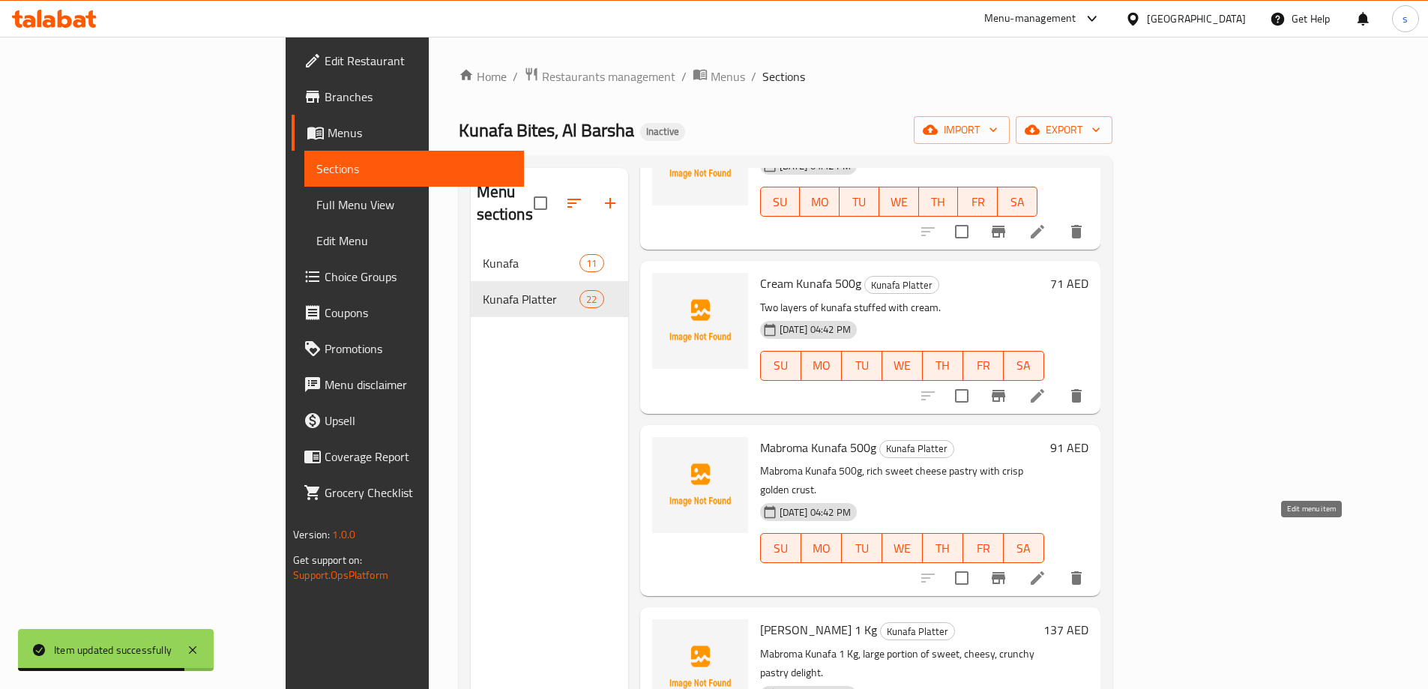
click at [1046, 569] on icon at bounding box center [1037, 578] width 18 height 18
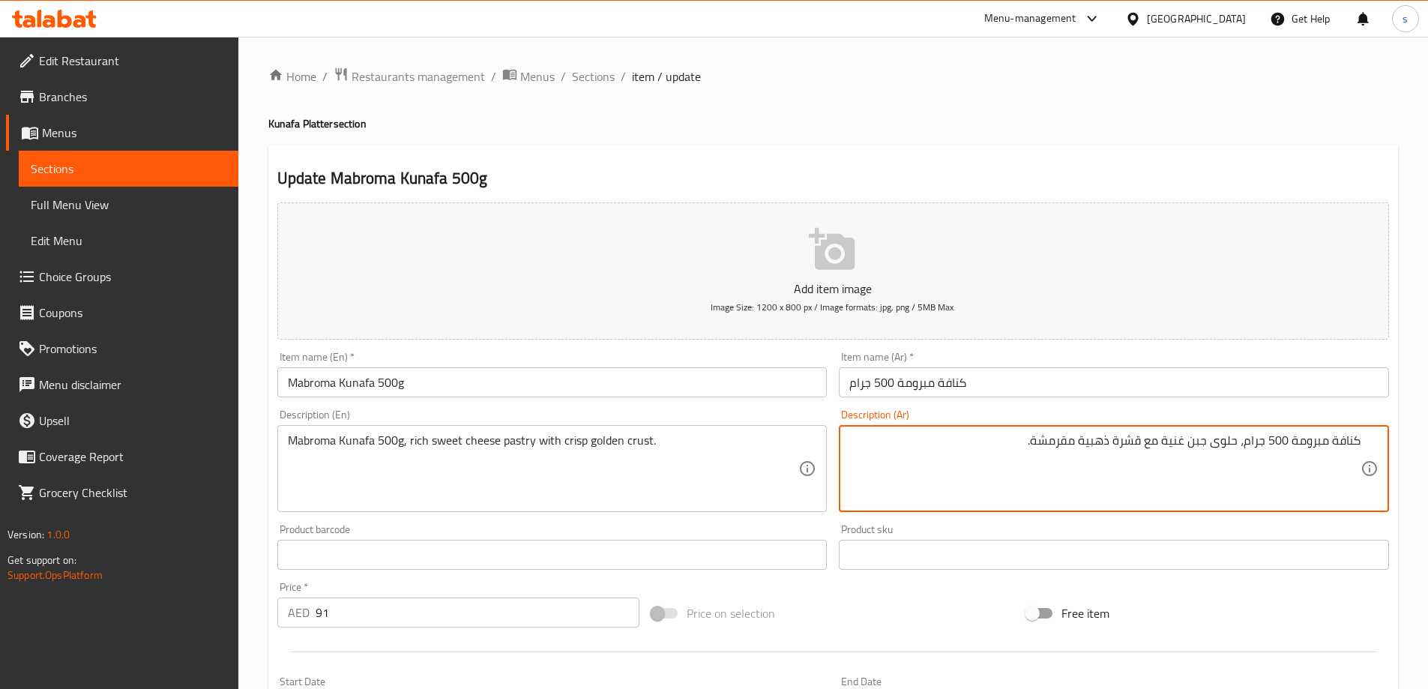
click at [1207, 440] on textarea "كنافة مبرومة 500 جرام، حلوى جبن غنية مع قشرة ذهبية مقرمشة." at bounding box center [1104, 468] width 511 height 71
click at [1113, 450] on textarea "كنافة مبرومة 500 جرام، حلوى الجبن غنية مع قشرة ذهبية مقرمشة." at bounding box center [1104, 468] width 511 height 71
click at [1108, 444] on textarea "كنافة مبرومة 500 جرام، حلوى الجبن غنية مع قشرة ذهبية مقرمشة." at bounding box center [1104, 468] width 511 height 71
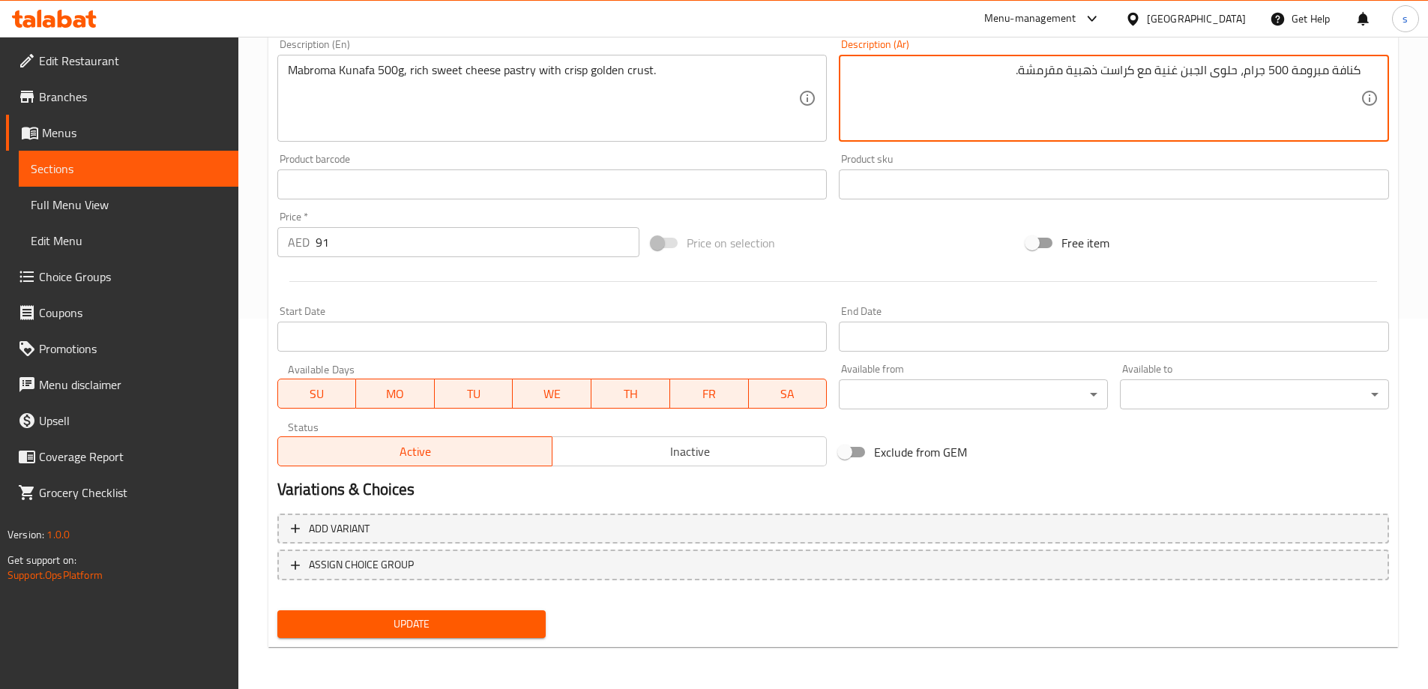
type textarea "كنافة مبرومة 500 جرام، حلوى الجبن غنية مع كراست ذهبية مقرمشة."
click at [425, 625] on span "Update" at bounding box center [411, 624] width 245 height 19
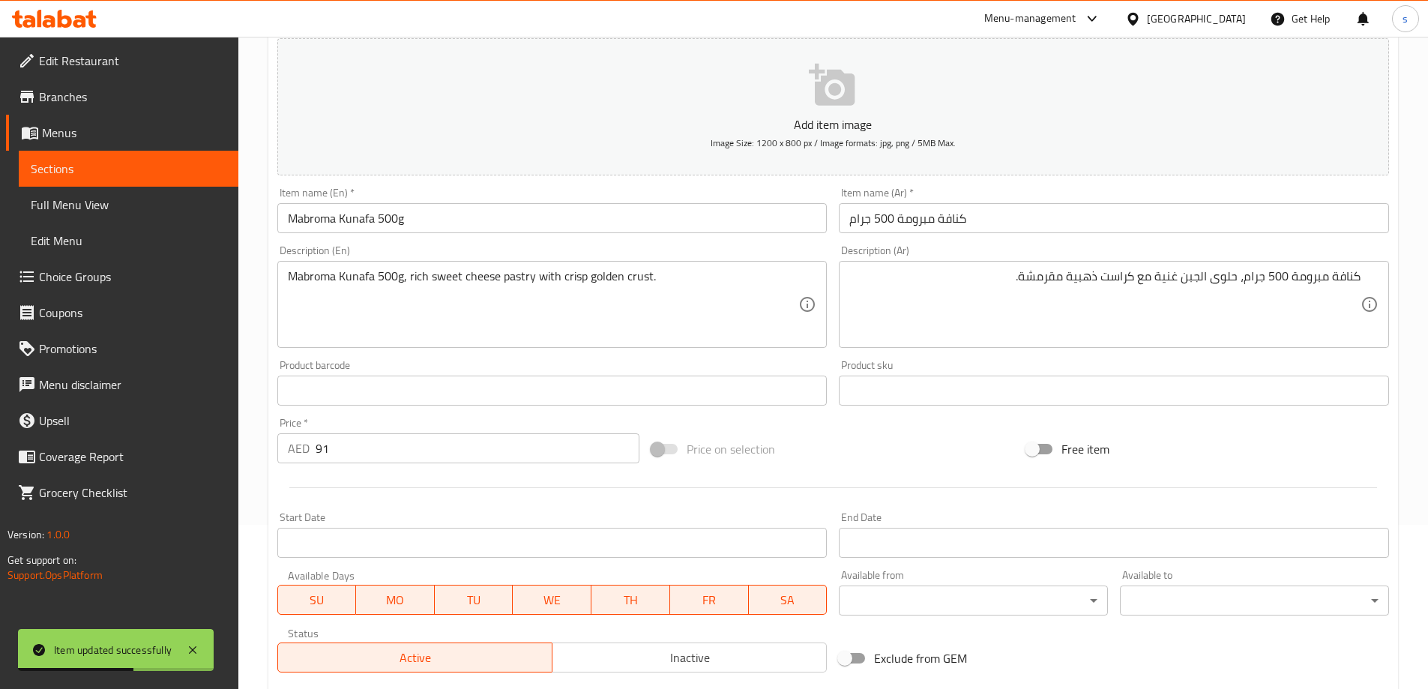
scroll to position [0, 0]
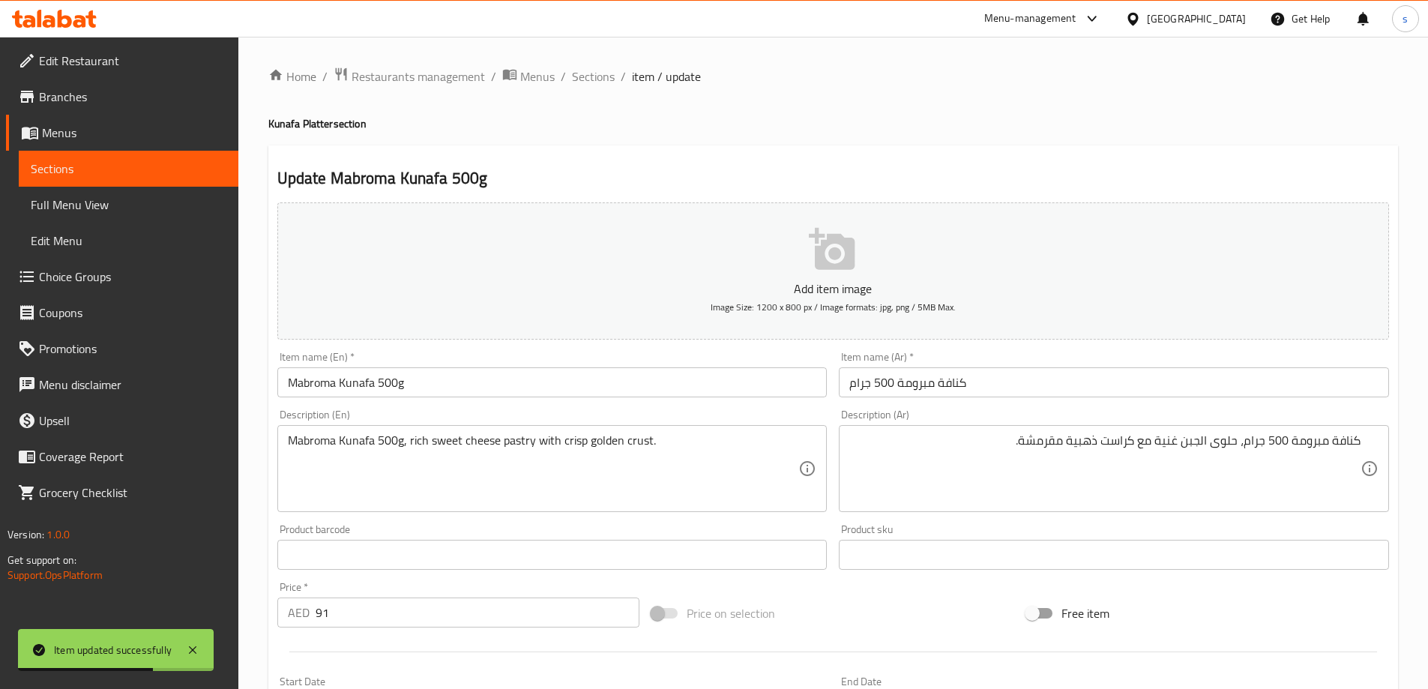
drag, startPoint x: 595, startPoint y: 73, endPoint x: 537, endPoint y: 103, distance: 66.0
click at [595, 73] on span "Sections" at bounding box center [593, 76] width 43 height 18
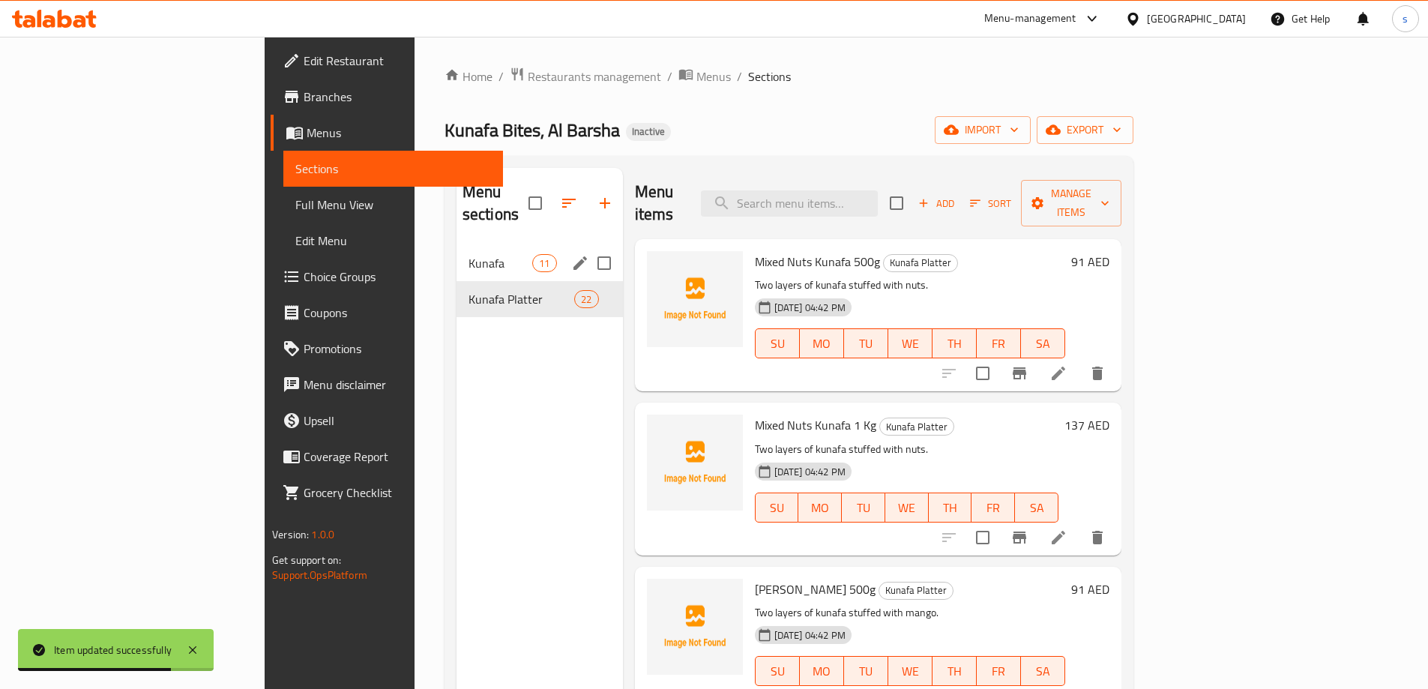
click at [468, 254] on span "Kunafa" at bounding box center [500, 263] width 64 height 18
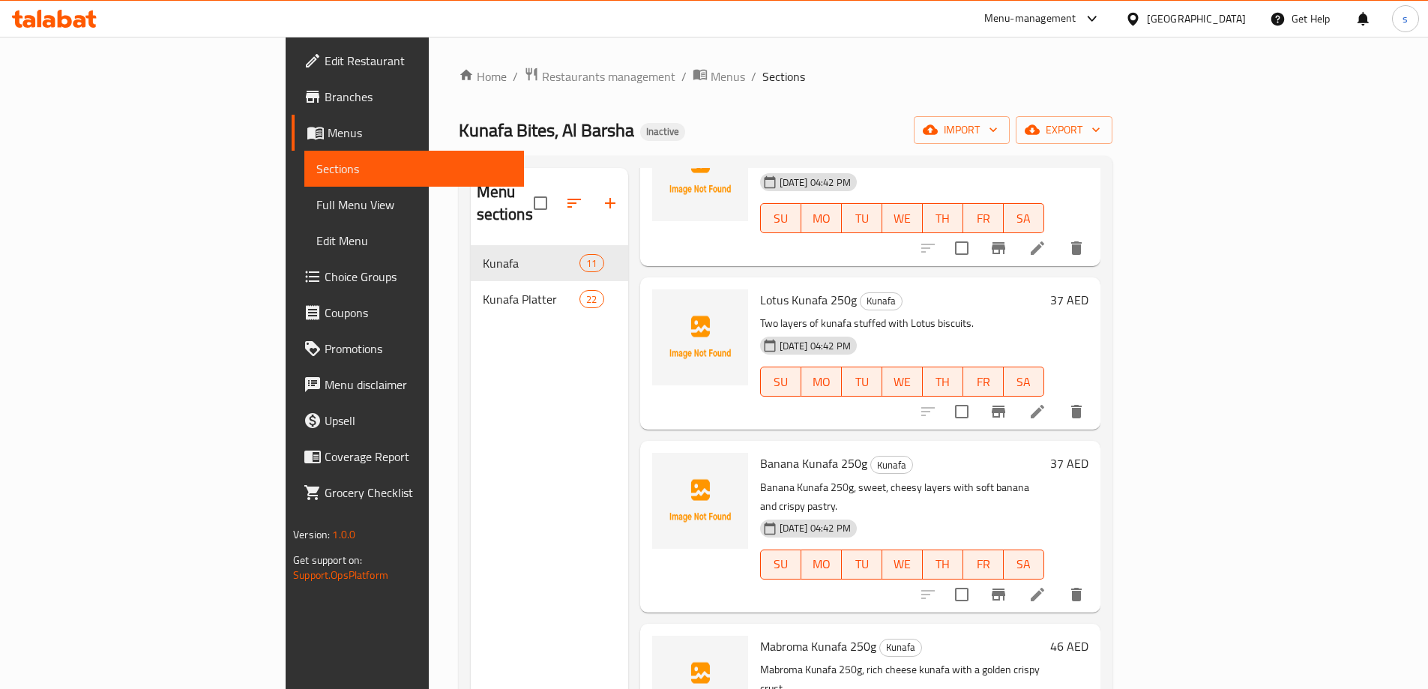
scroll to position [375, 0]
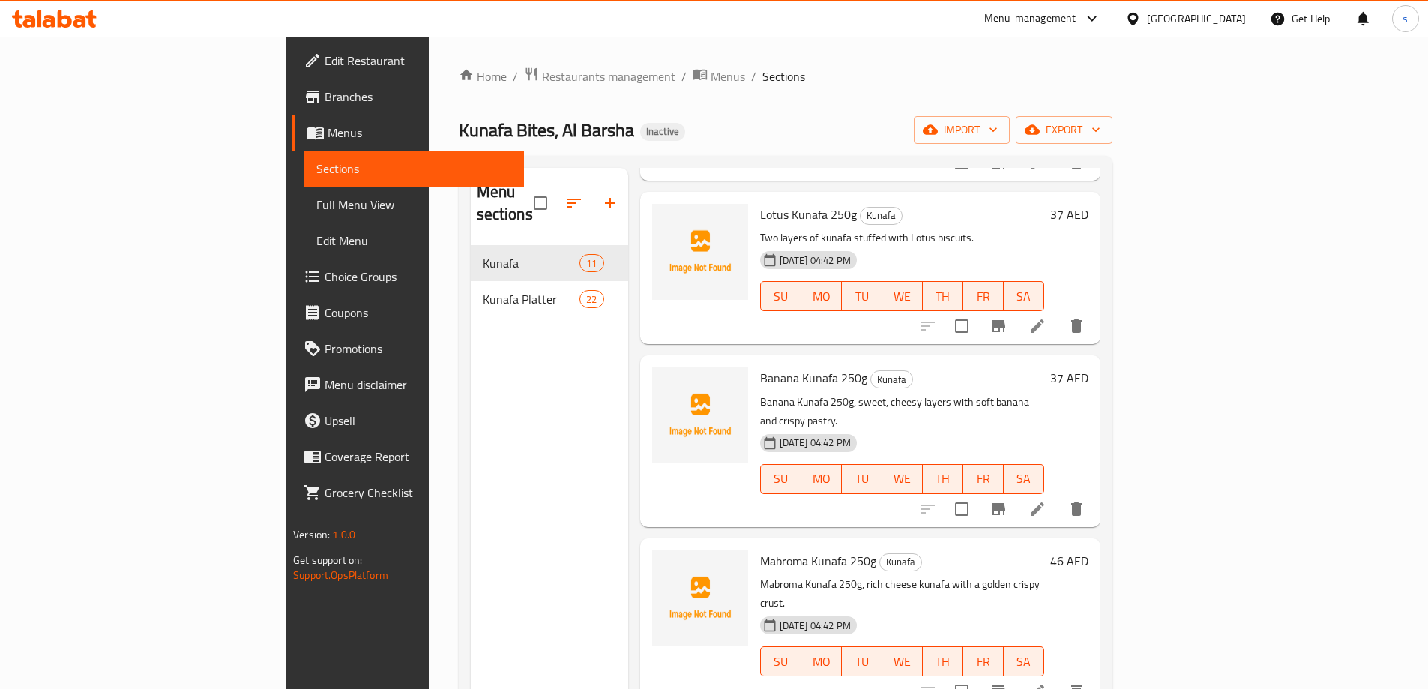
click at [1058, 495] on li at bounding box center [1037, 508] width 42 height 27
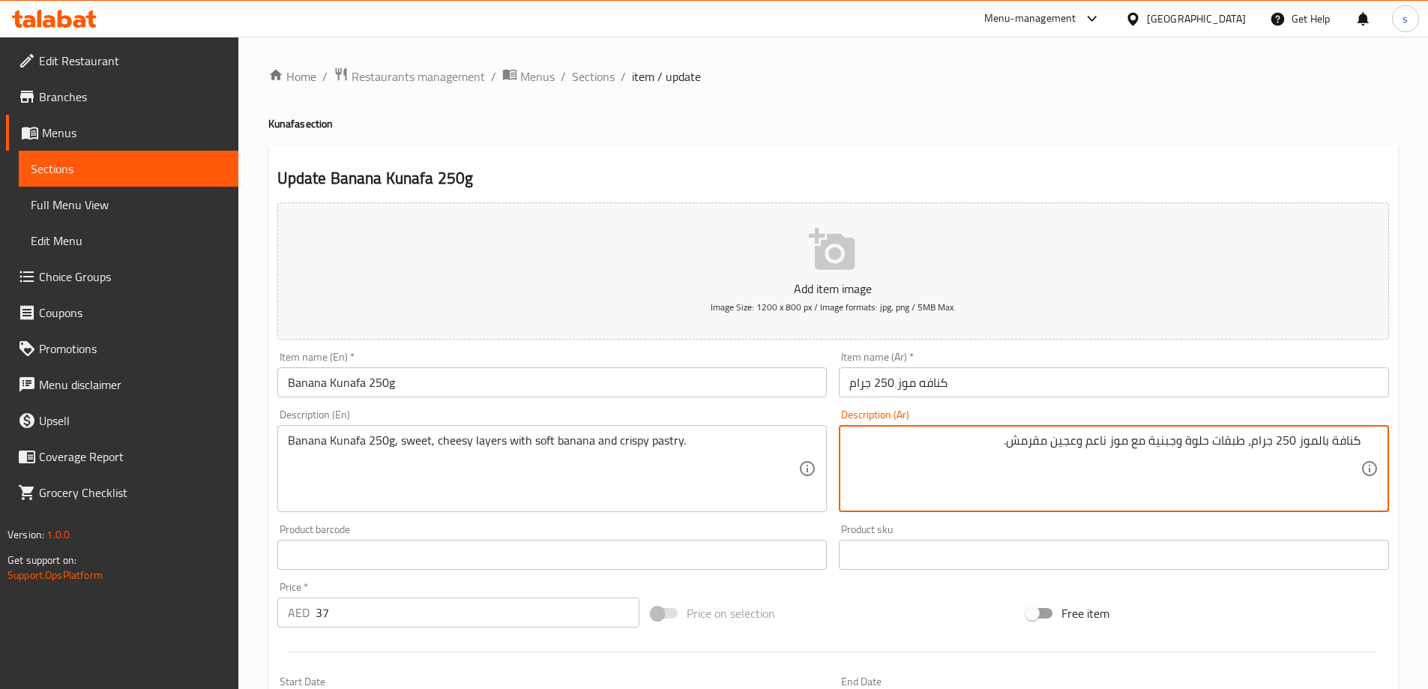
click at [1056, 450] on textarea "كنافة بالموز 250 جرام، طبقات حلوة وجبنية مع موز ناعم وعجين مقرمش." at bounding box center [1104, 468] width 511 height 71
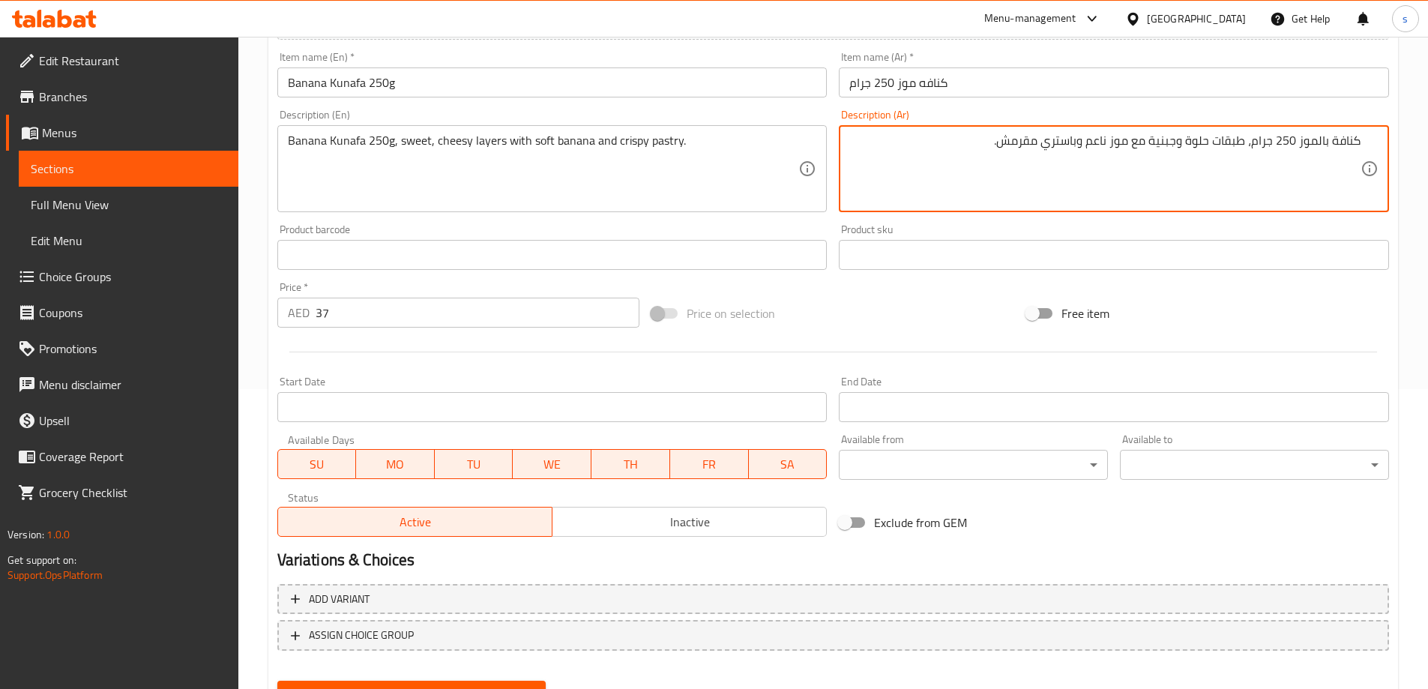
type textarea "كنافة بالموز 250 جرام، طبقات حلوة وجبنية مع موز ناعم وباستري مقرمش."
click at [480, 681] on button "Update" at bounding box center [411, 695] width 269 height 28
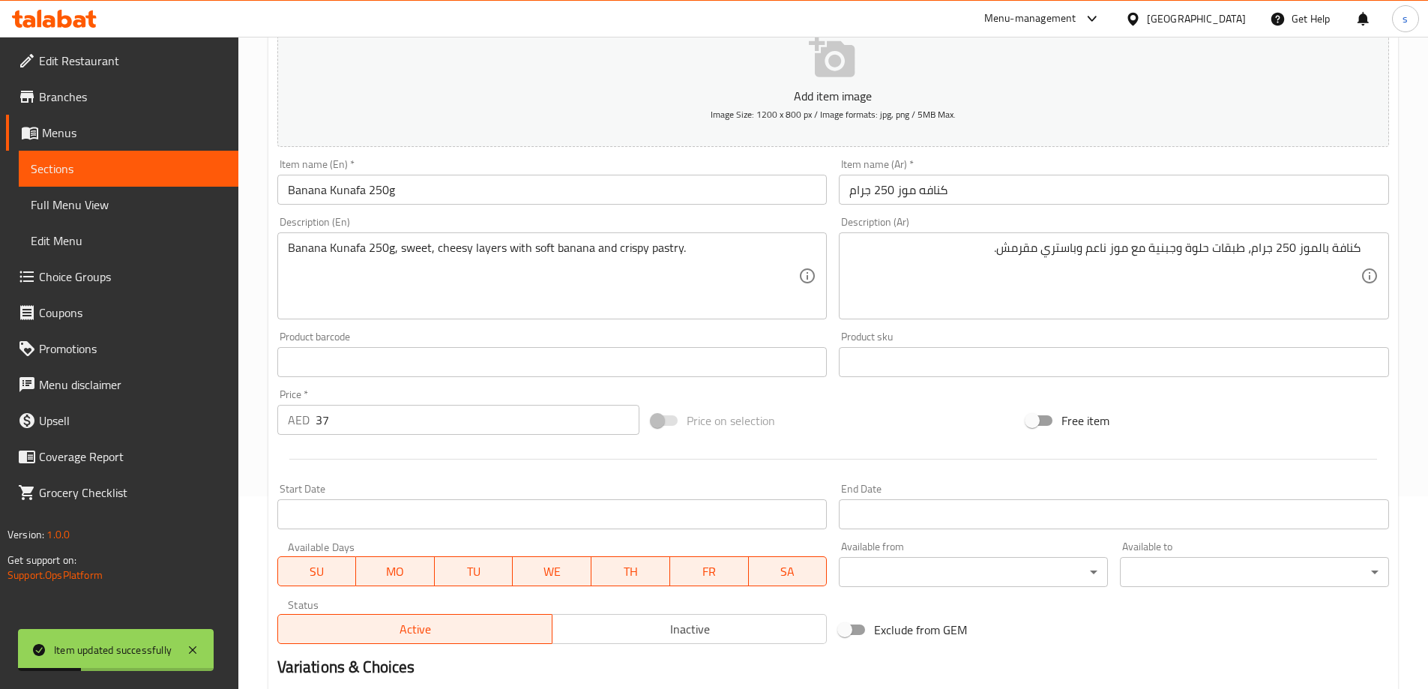
scroll to position [0, 0]
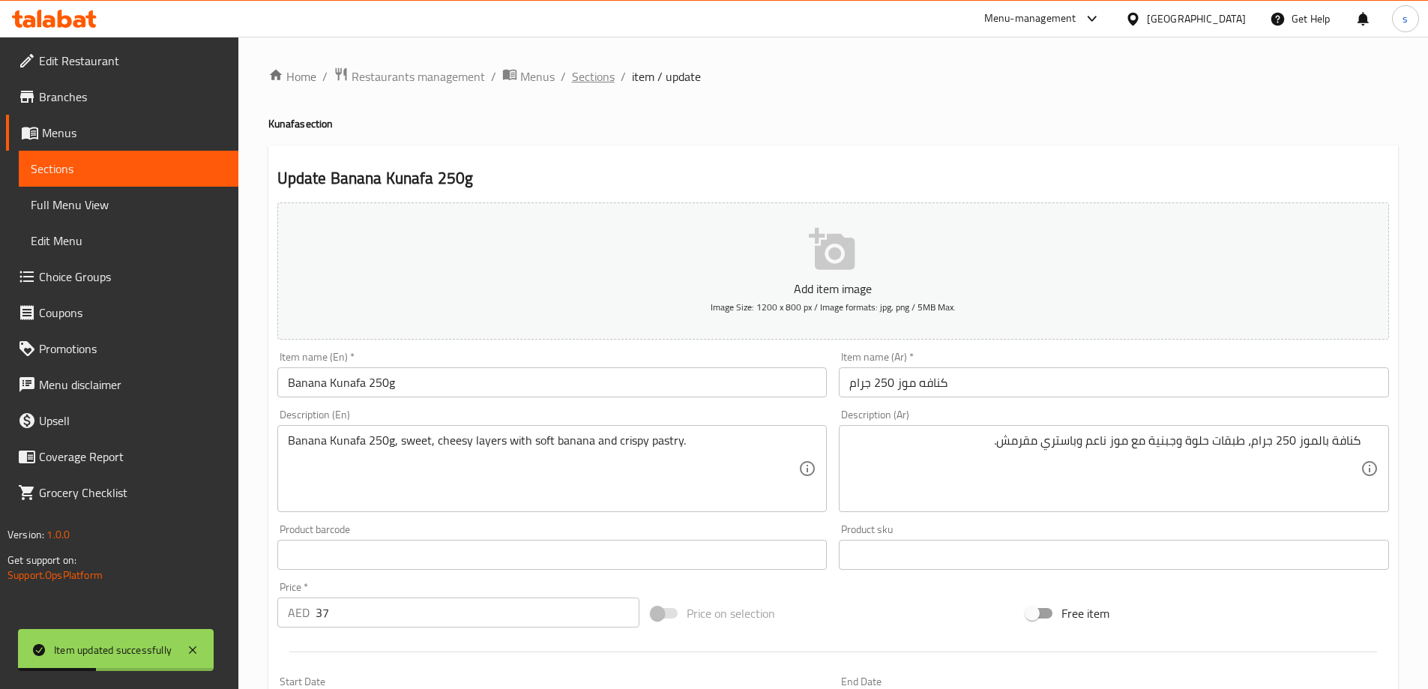
click at [602, 76] on span "Sections" at bounding box center [593, 76] width 43 height 18
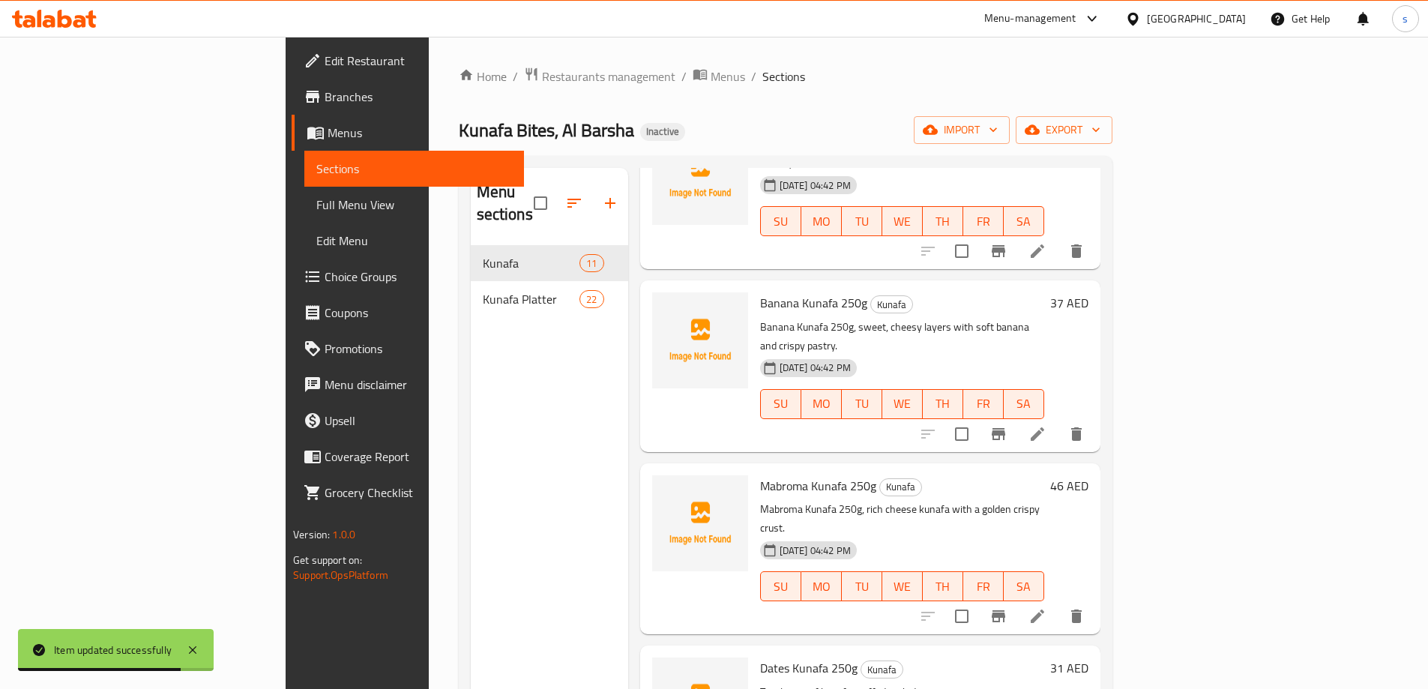
scroll to position [525, 0]
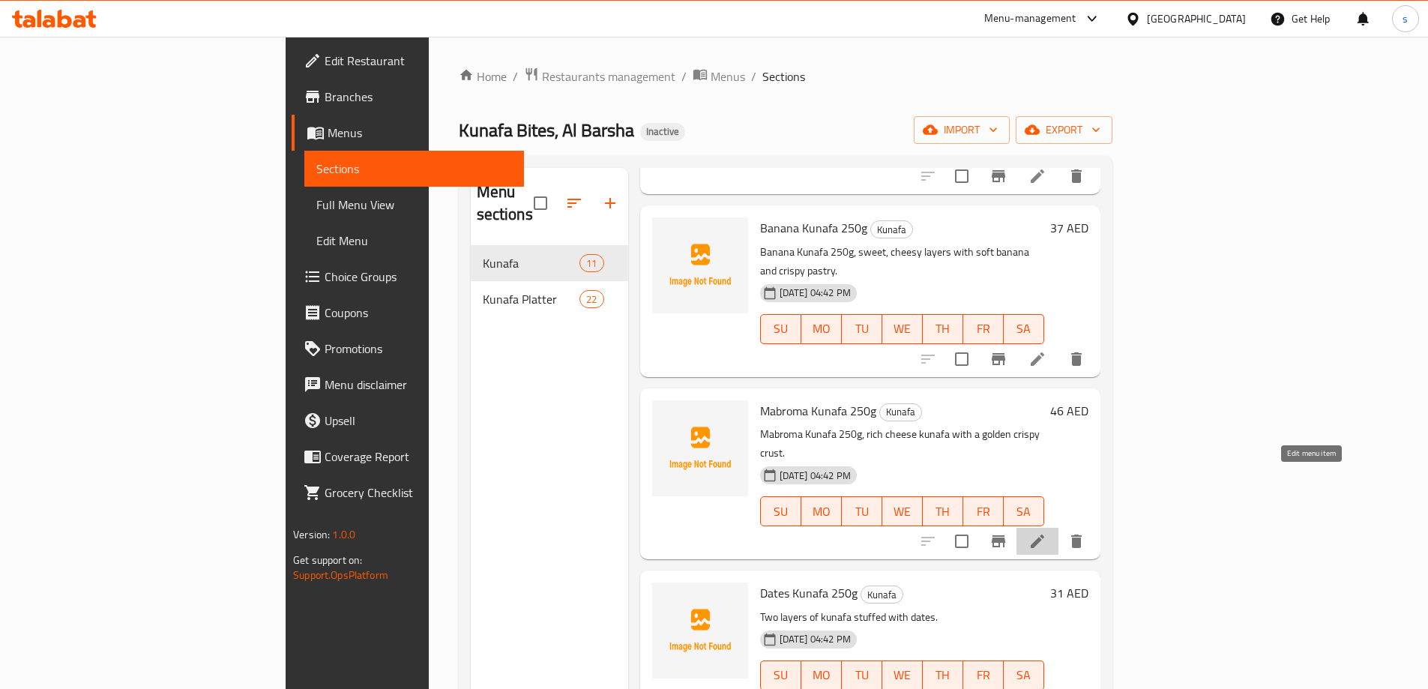
click at [1046, 532] on icon at bounding box center [1037, 541] width 18 height 18
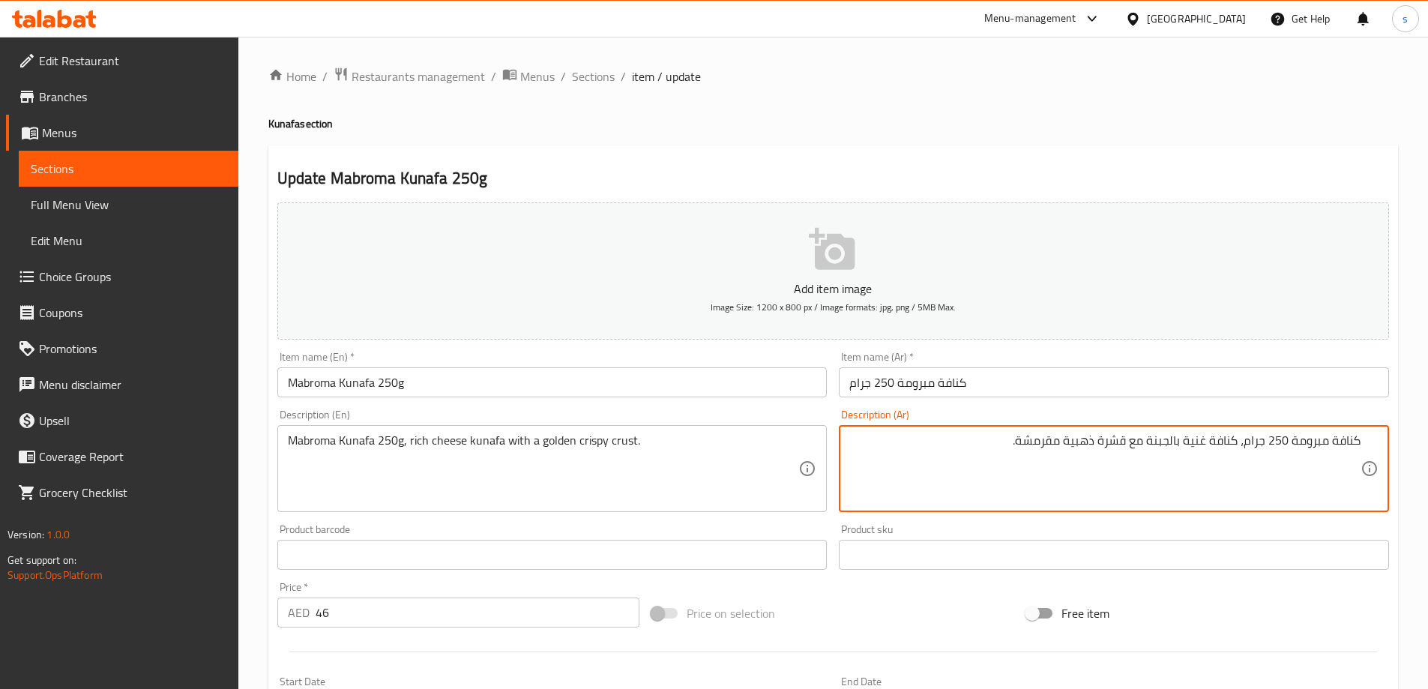
click at [1100, 447] on textarea "كنافة مبرومة 250 جرام، كنافة غنية بالجبنة مع قشرة ذهبية مقرمشة." at bounding box center [1104, 468] width 511 height 71
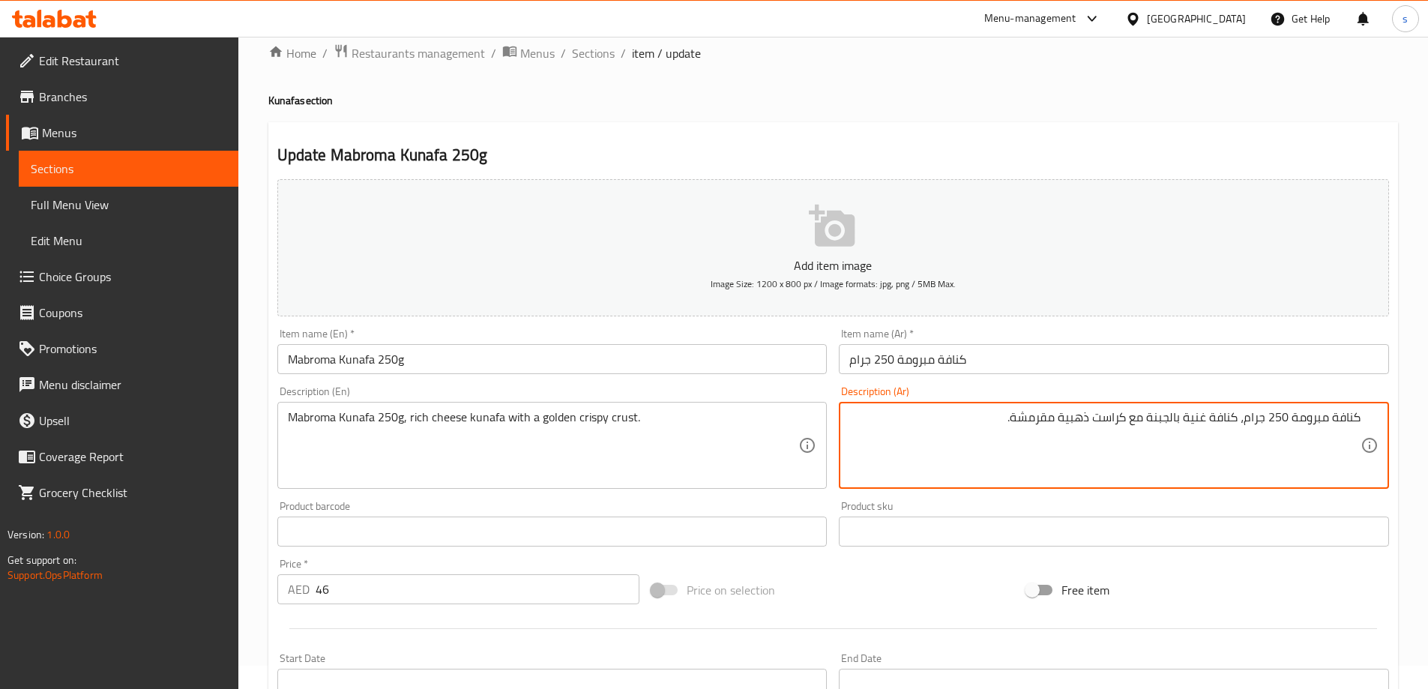
scroll to position [370, 0]
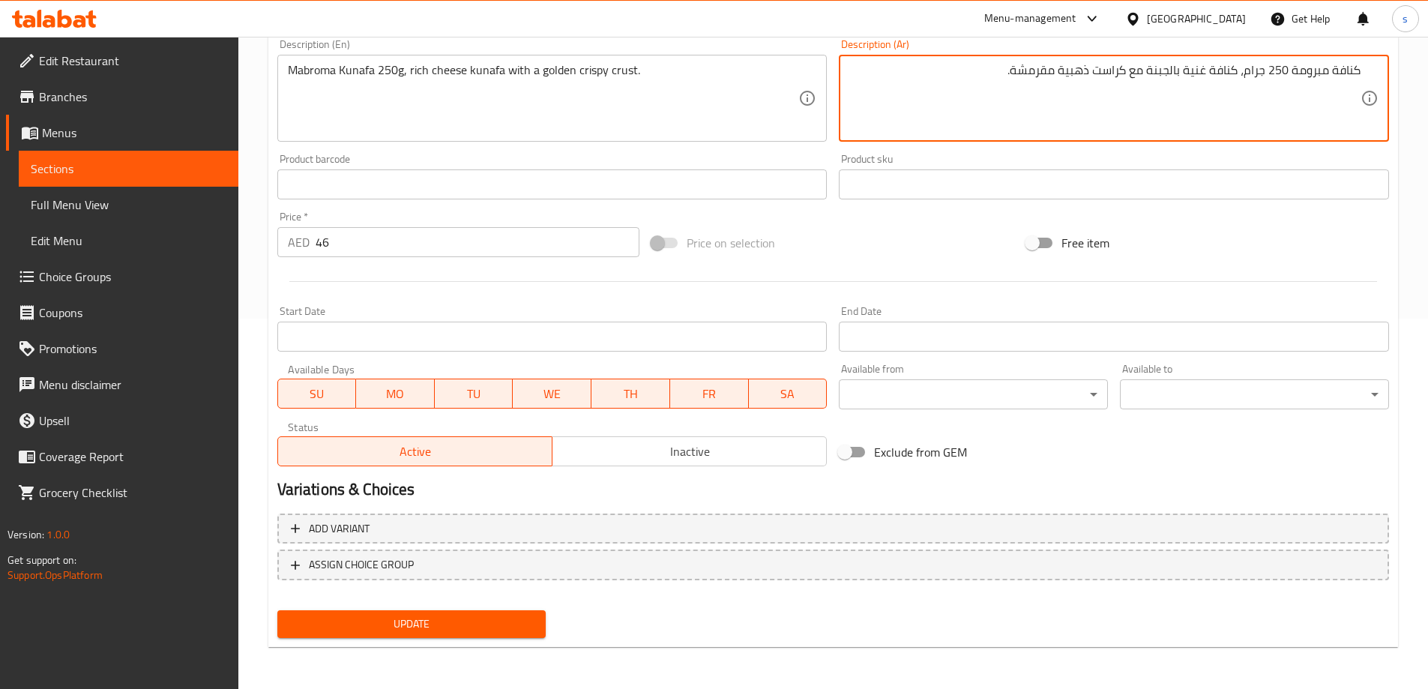
type textarea "كنافة مبرومة 250 جرام، كنافة غنية بالجبنة مع كراست ذهبية مقرمشة."
click at [456, 628] on span "Update" at bounding box center [411, 624] width 245 height 19
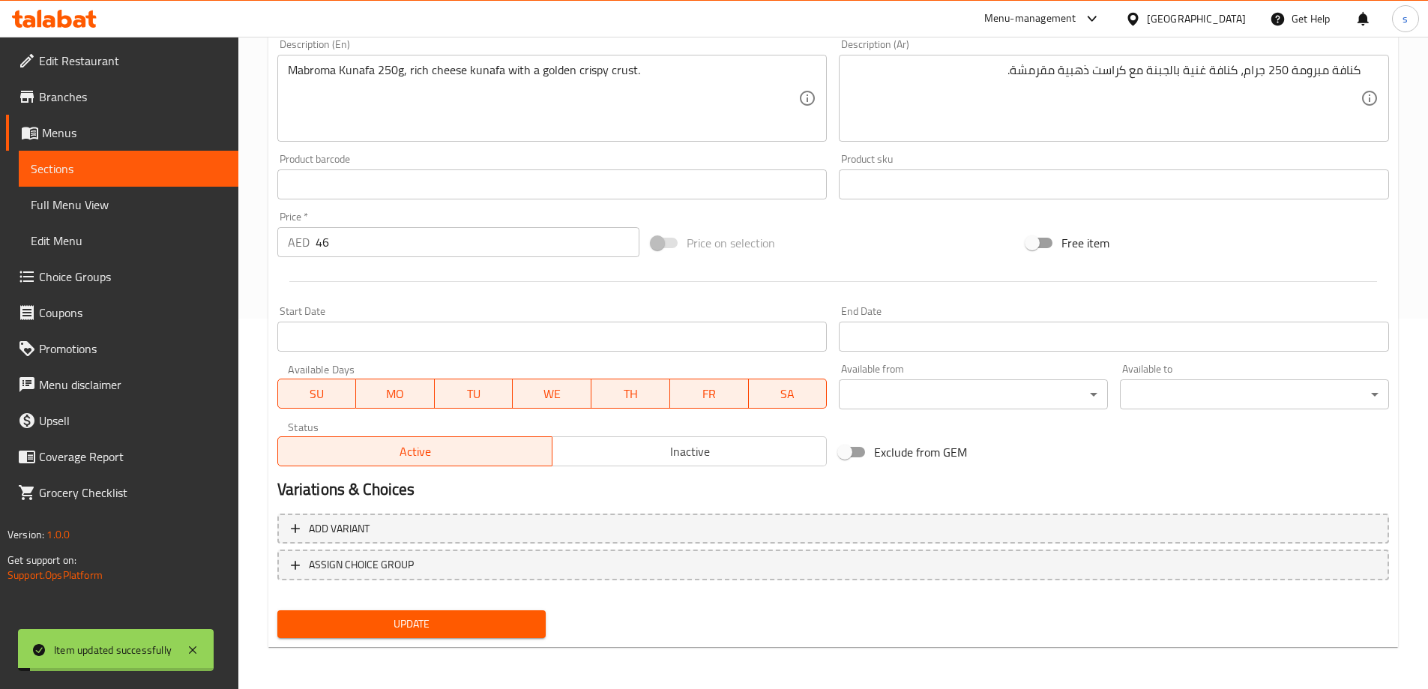
scroll to position [0, 0]
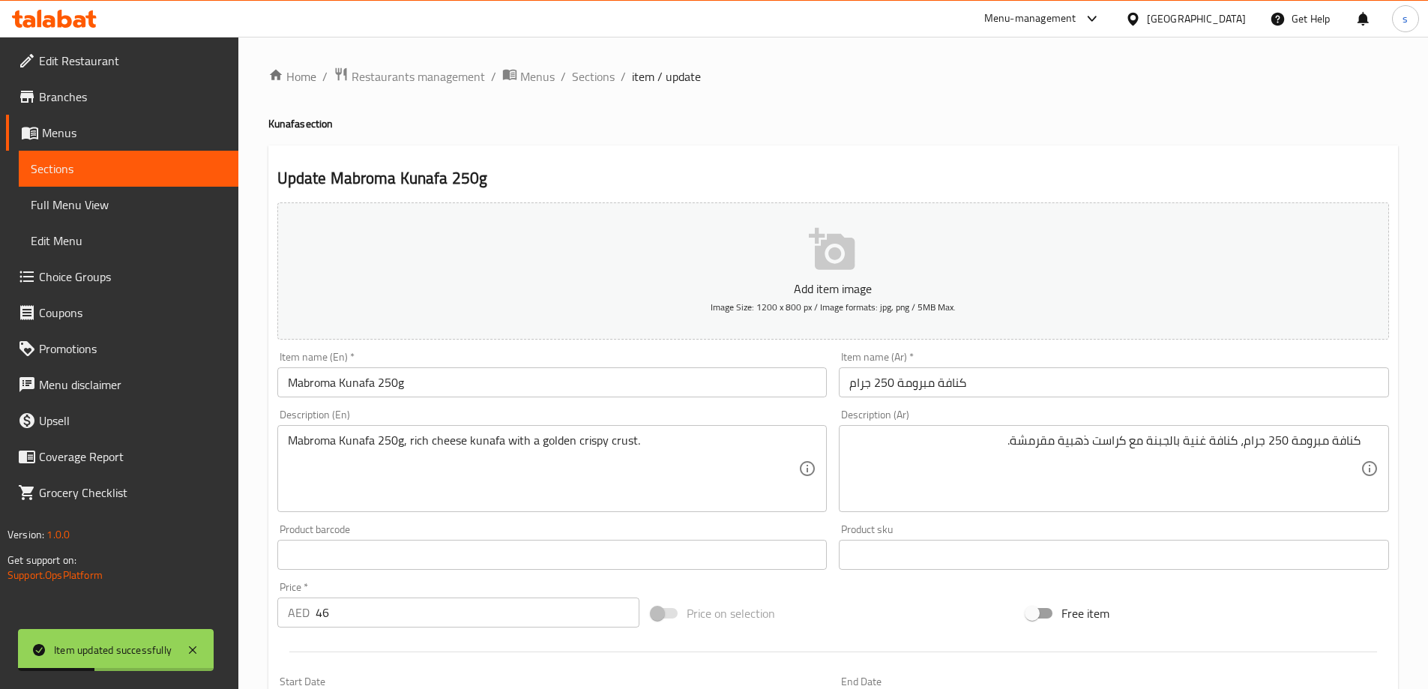
click at [186, 218] on link "Full Menu View" at bounding box center [129, 205] width 220 height 36
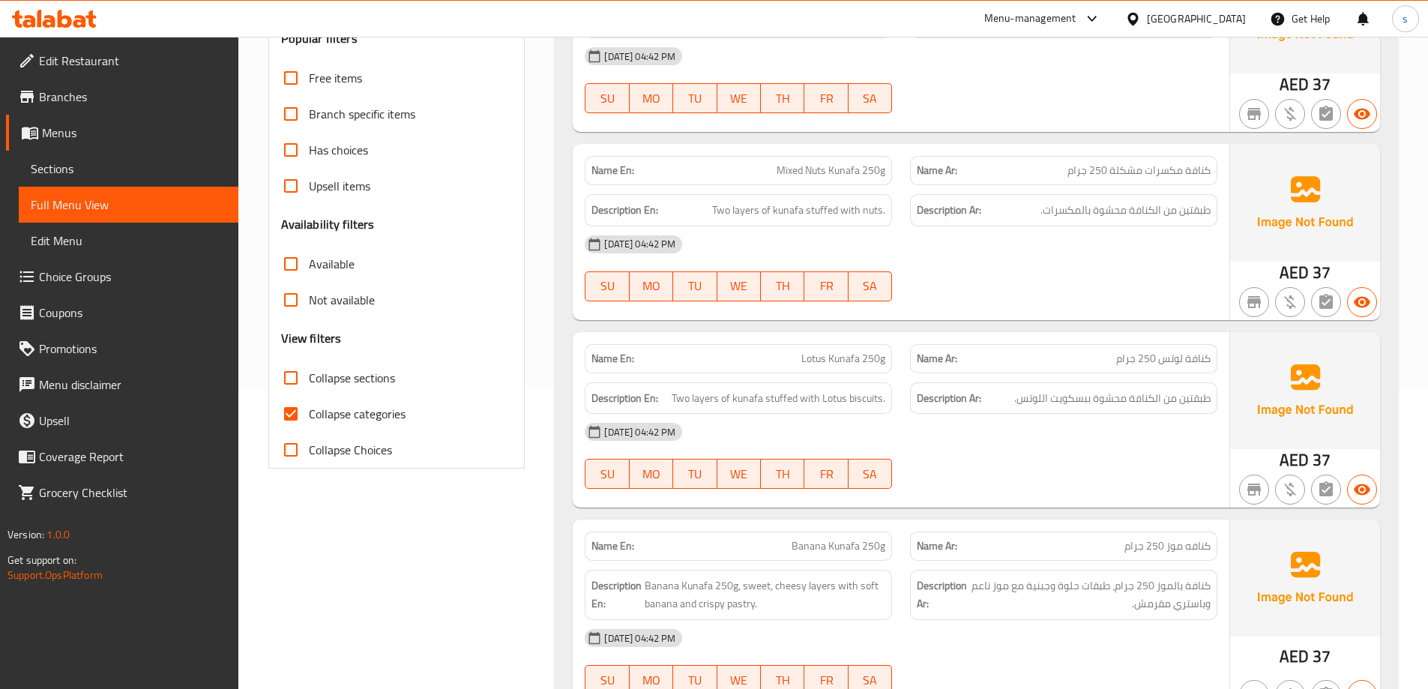
scroll to position [300, 0]
click at [348, 418] on span "Collapse categories" at bounding box center [357, 413] width 97 height 18
click at [309, 418] on input "Collapse categories" at bounding box center [291, 413] width 36 height 36
checkbox input "false"
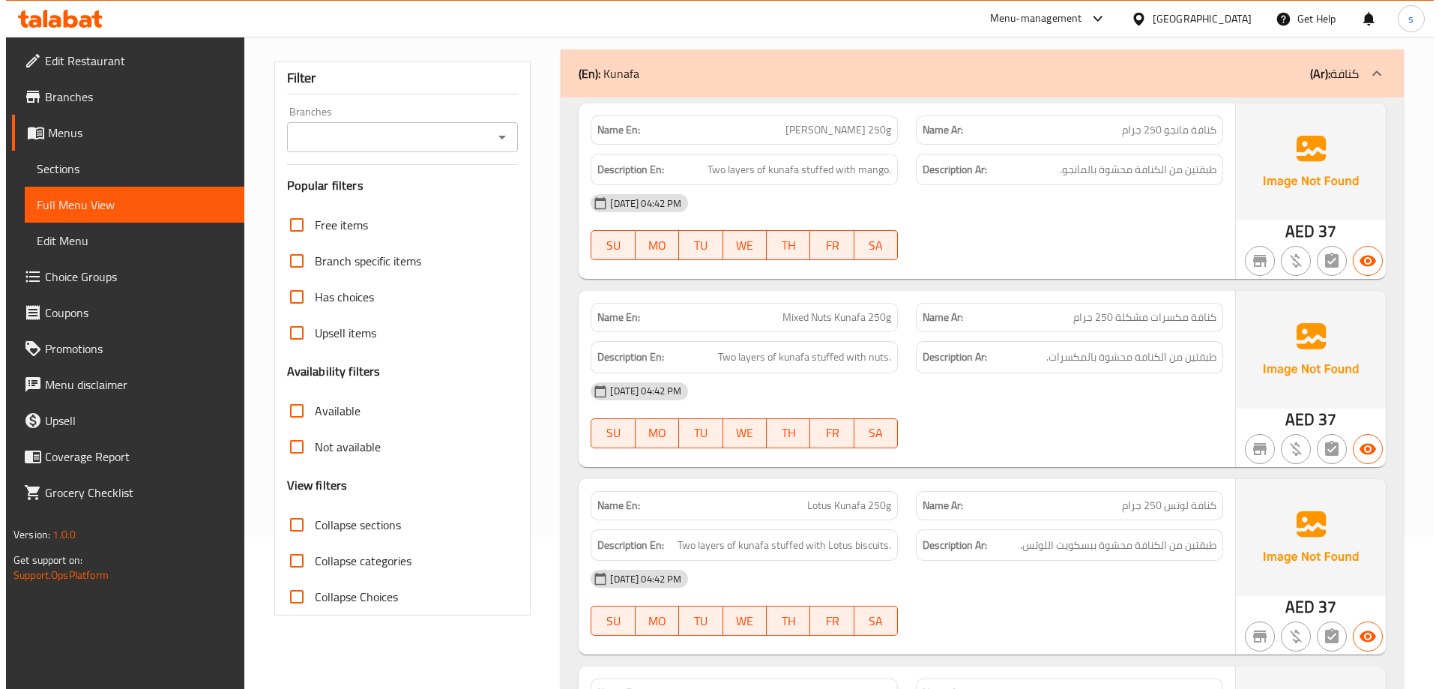
scroll to position [0, 0]
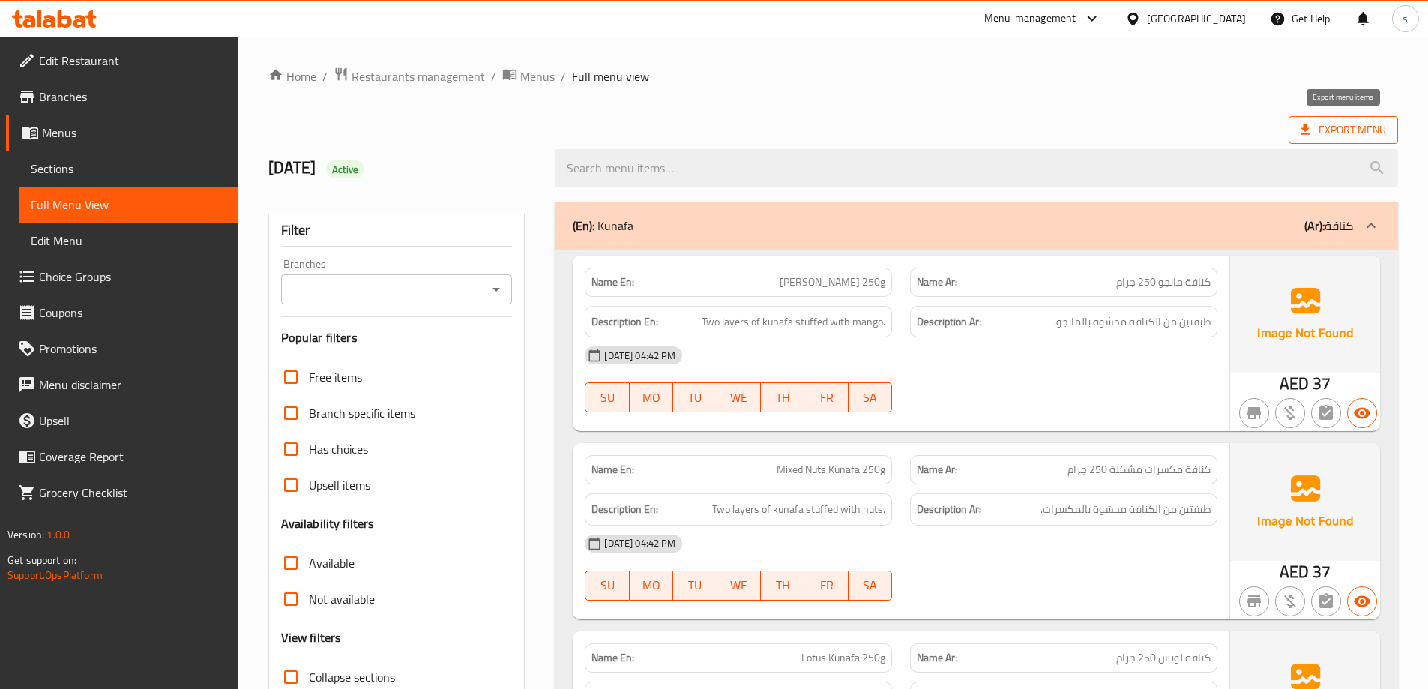
click at [1336, 132] on span "Export Menu" at bounding box center [1342, 130] width 85 height 19
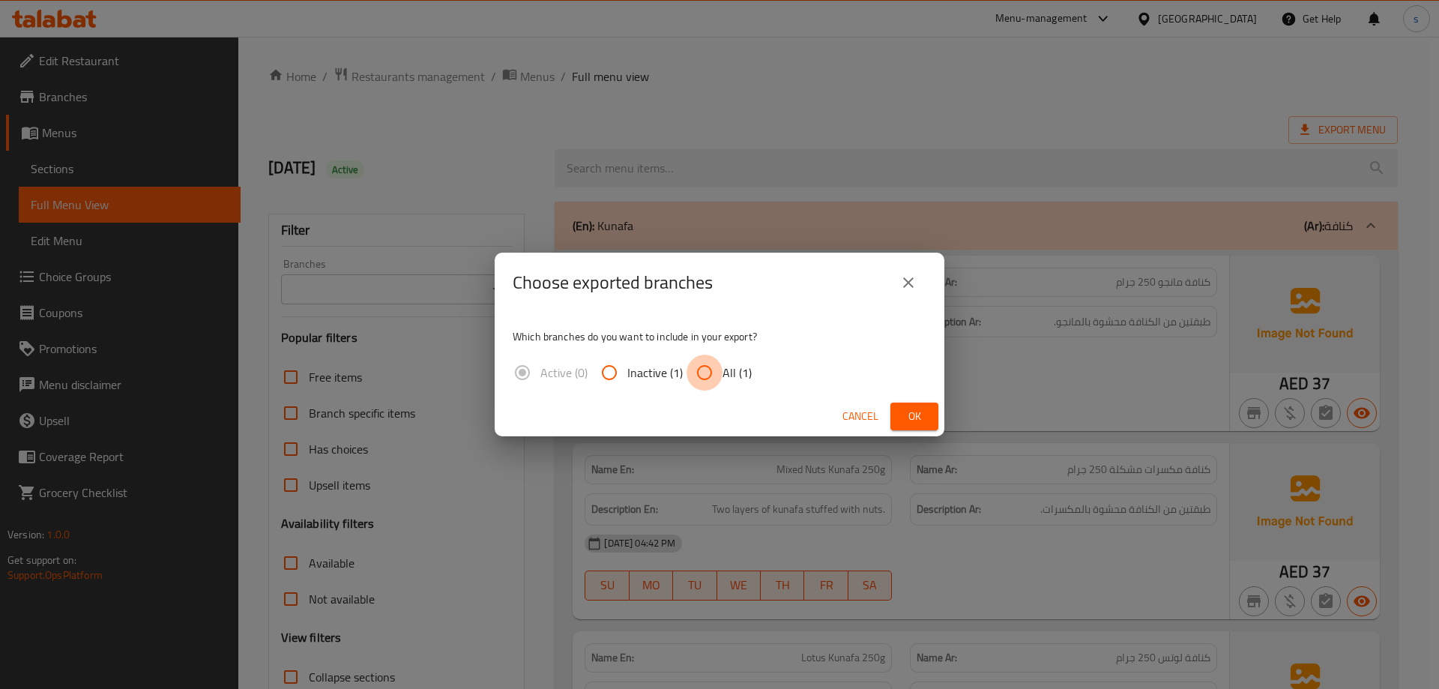
click at [715, 375] on input "All (1)" at bounding box center [705, 373] width 36 height 36
radio input "true"
click at [932, 421] on button "Ok" at bounding box center [914, 416] width 48 height 28
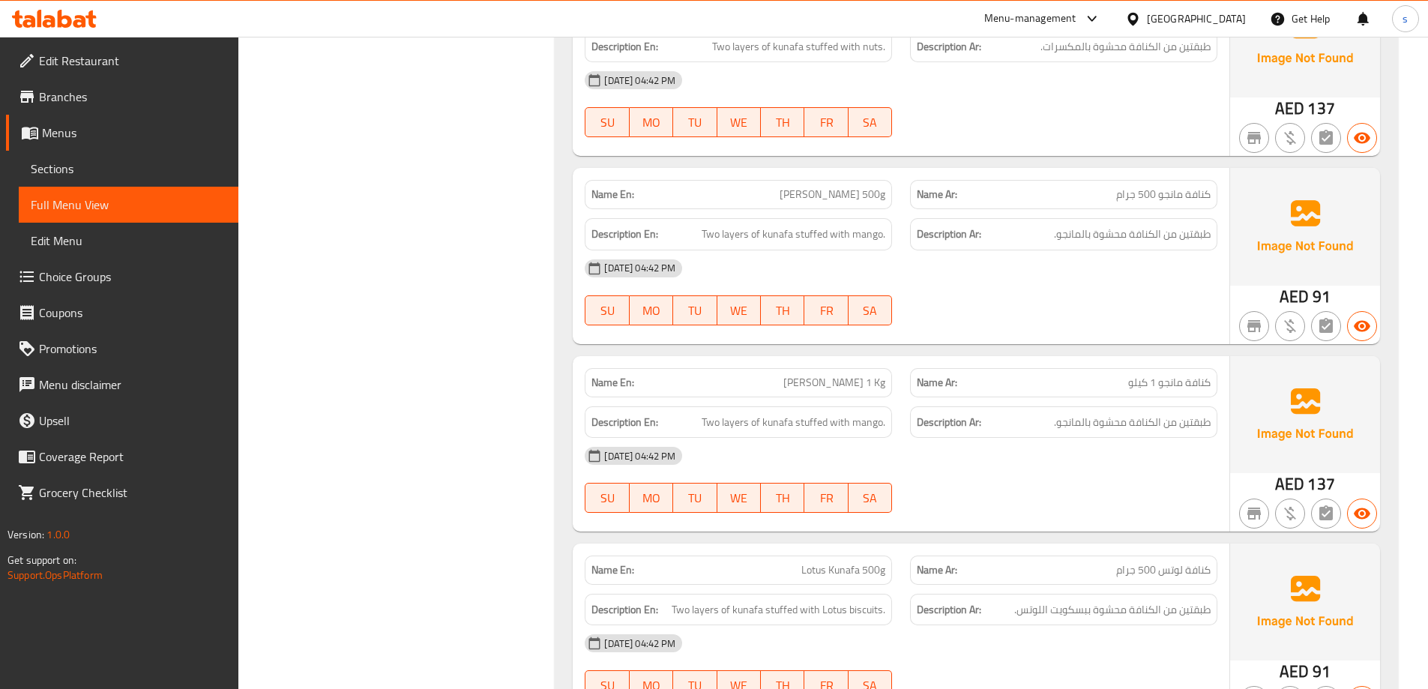
scroll to position [2289, 0]
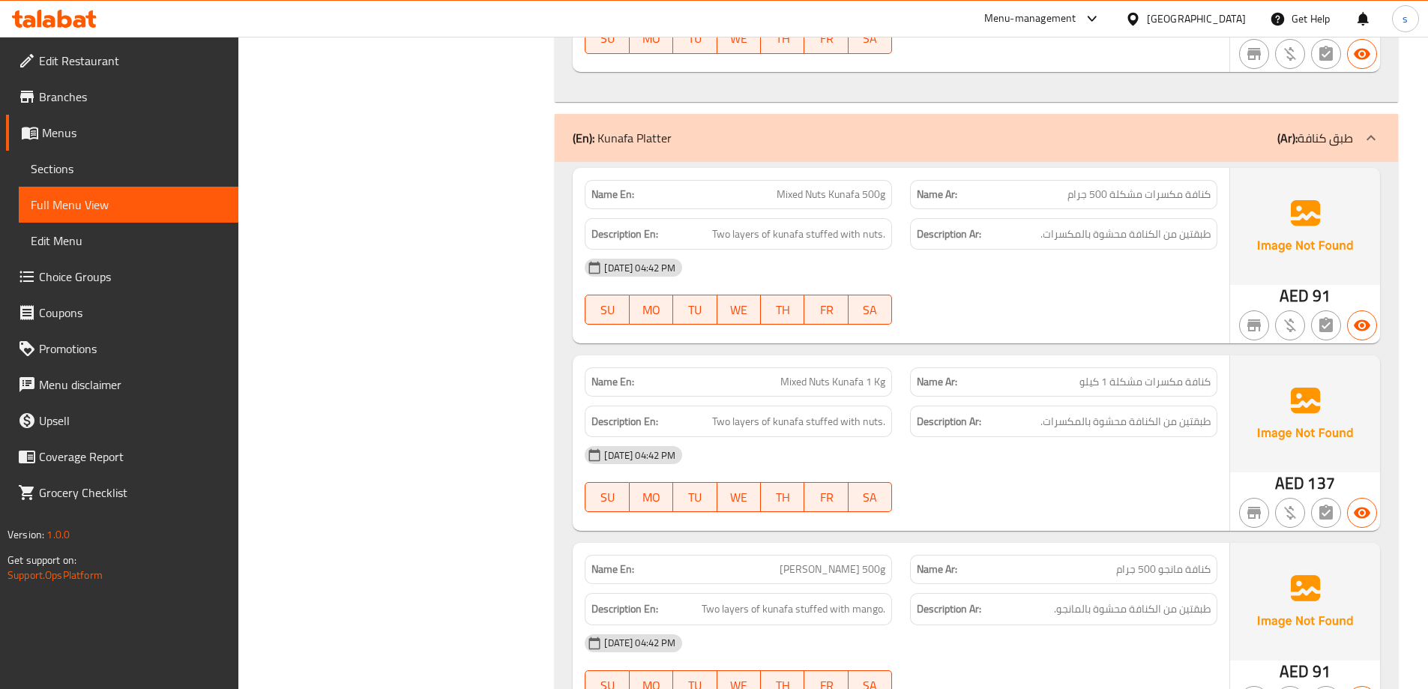
click at [46, 56] on span "Edit Restaurant" at bounding box center [132, 61] width 187 height 18
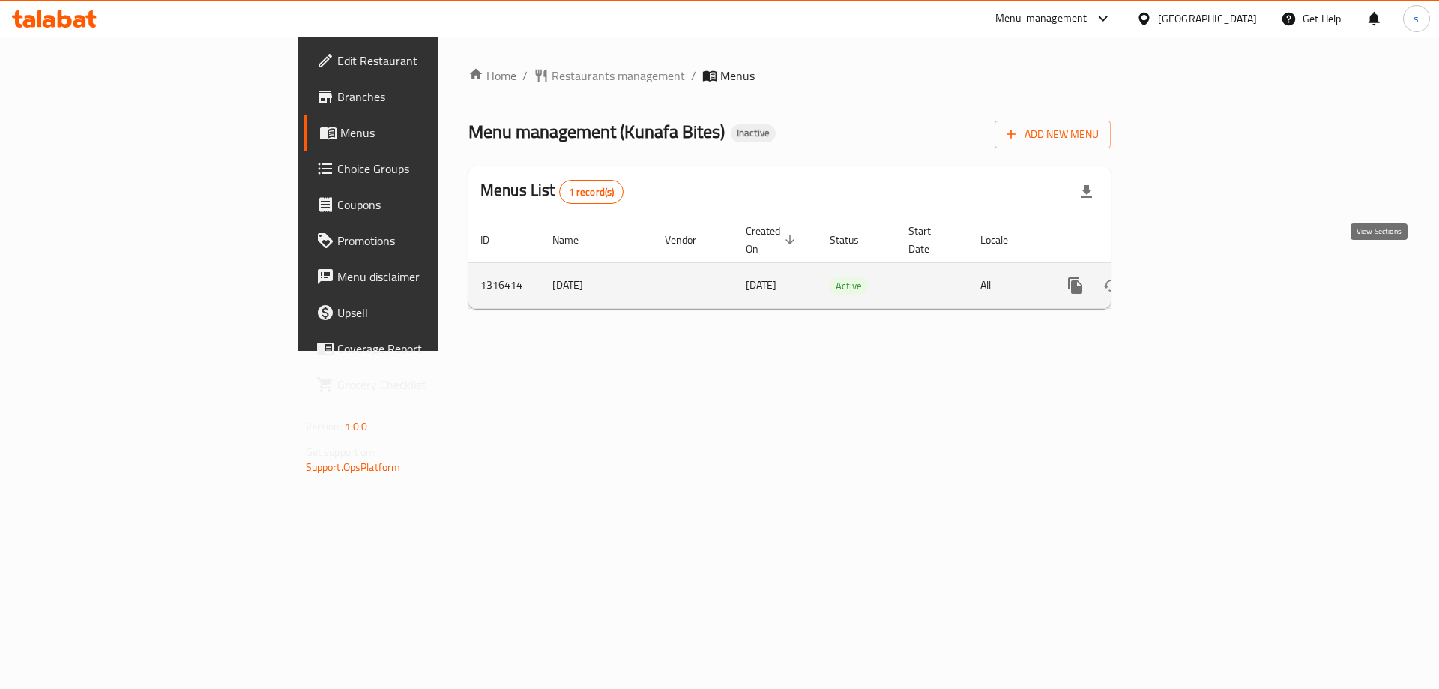
click at [1201, 268] on link "enhanced table" at bounding box center [1184, 286] width 36 height 36
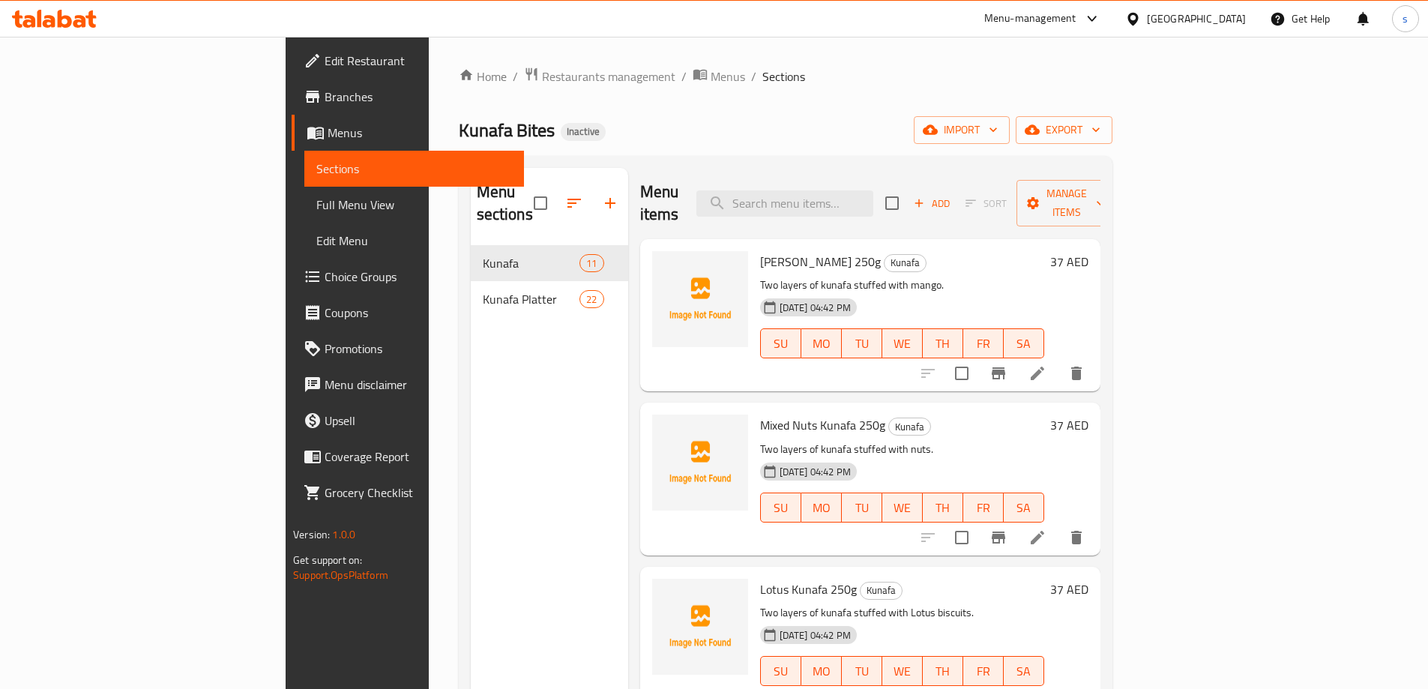
click at [325, 55] on span "Edit Restaurant" at bounding box center [418, 61] width 187 height 18
